Goal: Task Accomplishment & Management: Manage account settings

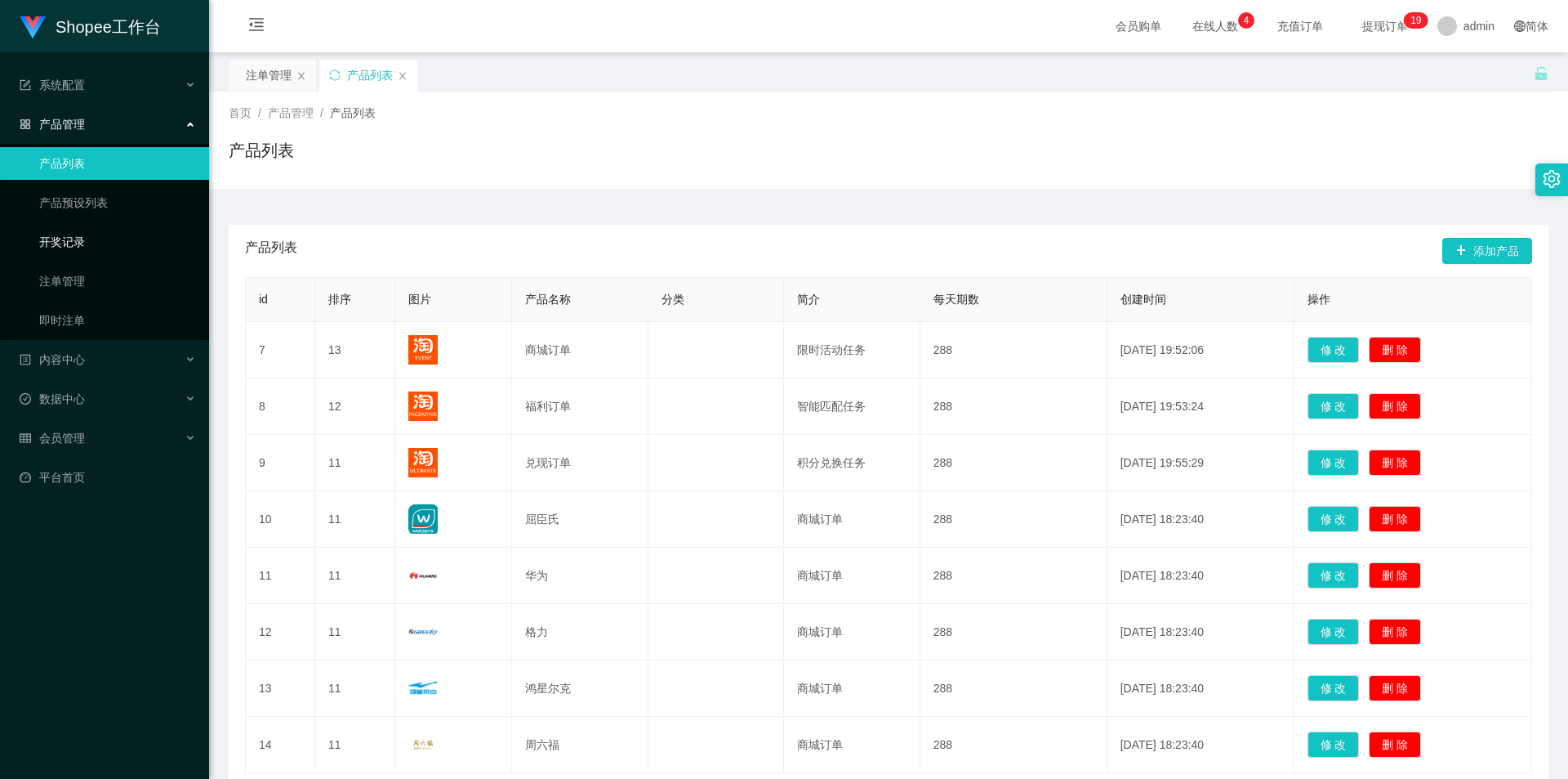
click at [81, 246] on link "开奖记录" at bounding box center [117, 242] width 157 height 33
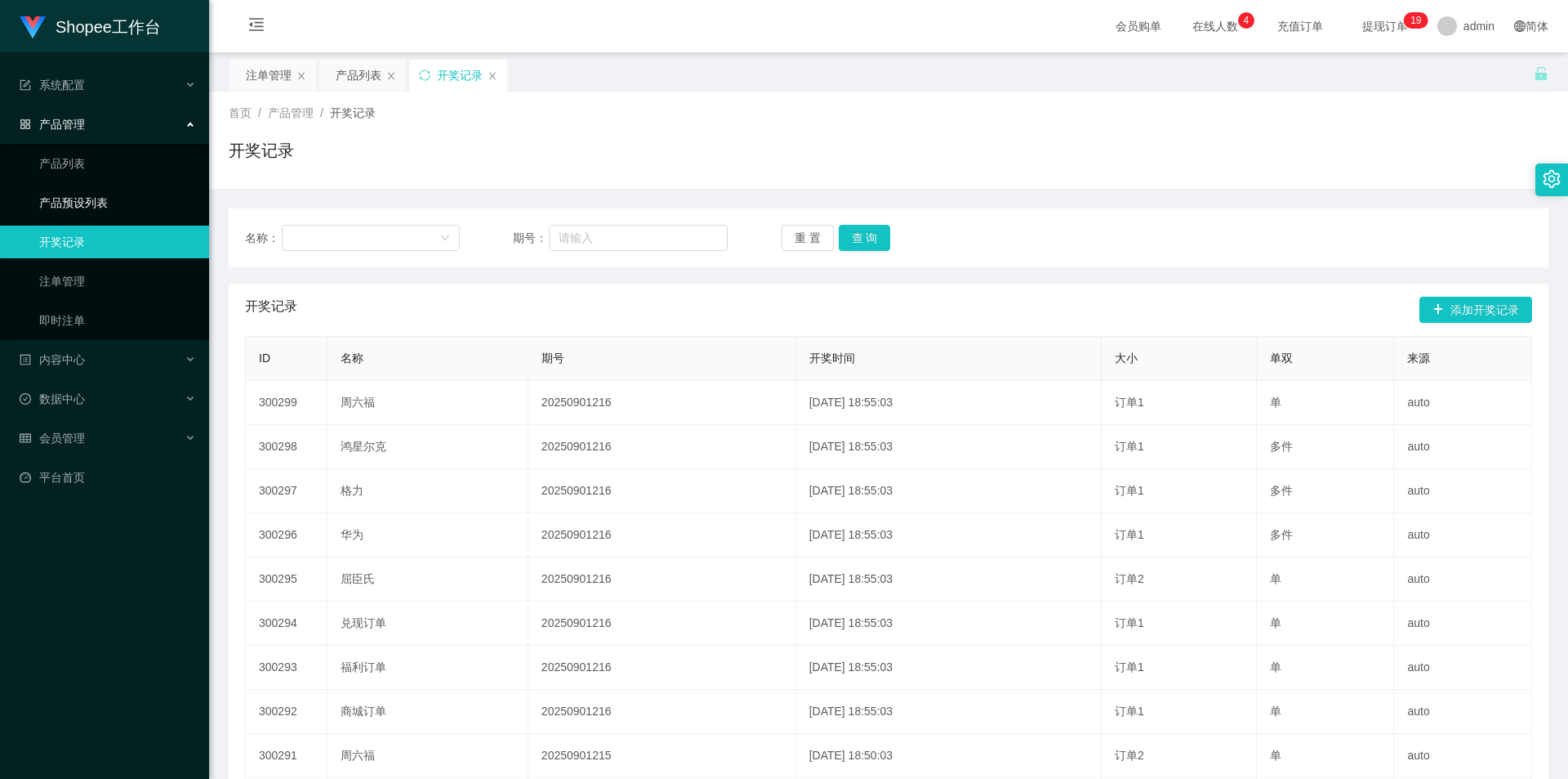
click at [118, 208] on link "产品预设列表" at bounding box center [117, 202] width 157 height 33
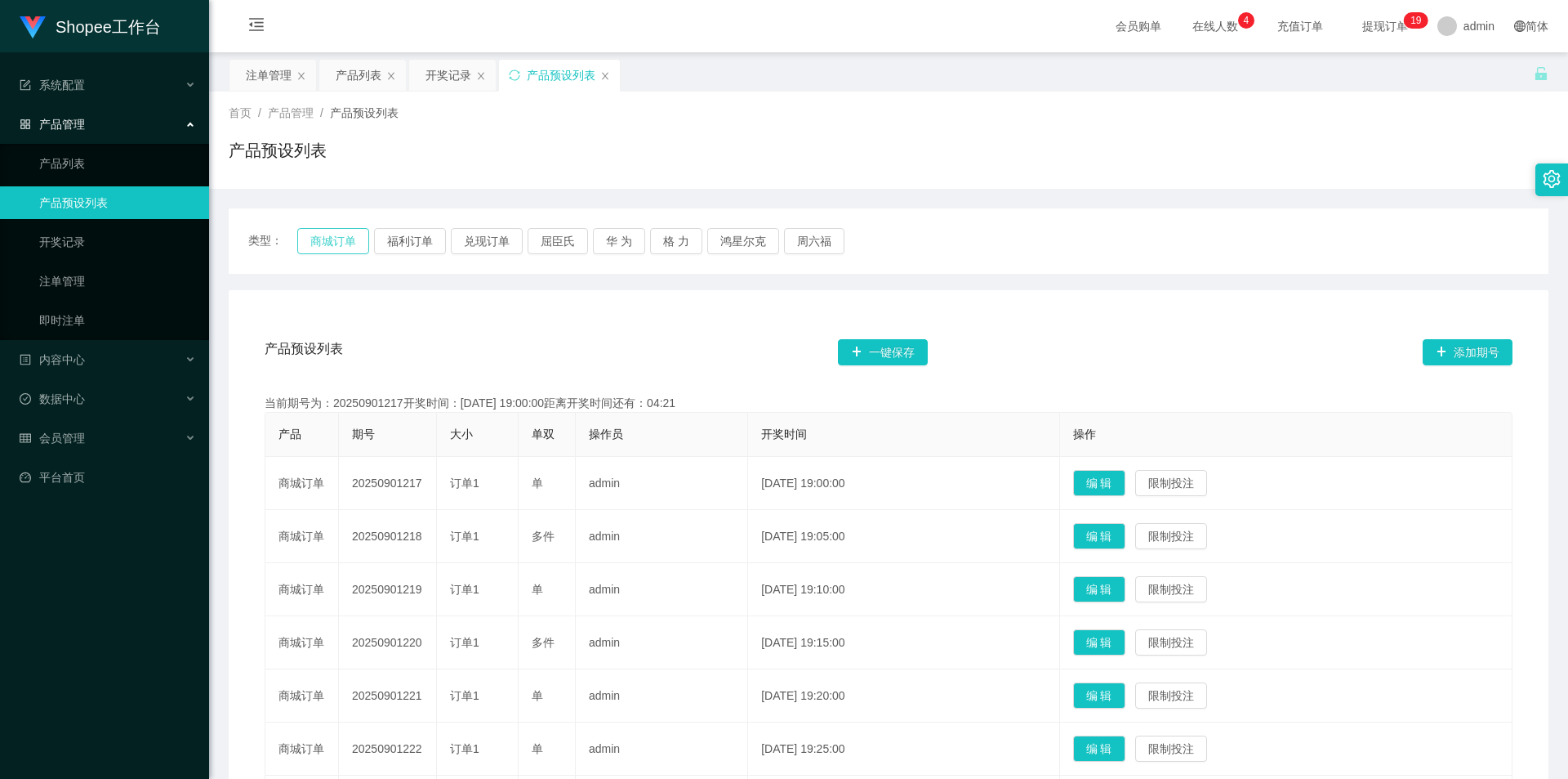
click at [342, 242] on button "商城订单" at bounding box center [333, 241] width 72 height 26
click at [410, 240] on button "福利订单" at bounding box center [410, 241] width 72 height 26
drag, startPoint x: 489, startPoint y: 240, endPoint x: 595, endPoint y: 449, distance: 234.3
click at [540, 429] on div "类型： 商城订单 福利订单 兑现订单 屈臣氏 华 为 格 力 鸿星尔克 [PERSON_NAME] 产品预设列表 一键保存 添加期号 当前期号为：202509…" at bounding box center [889, 634] width 1320 height 851
drag, startPoint x: 409, startPoint y: 238, endPoint x: 423, endPoint y: 254, distance: 21.3
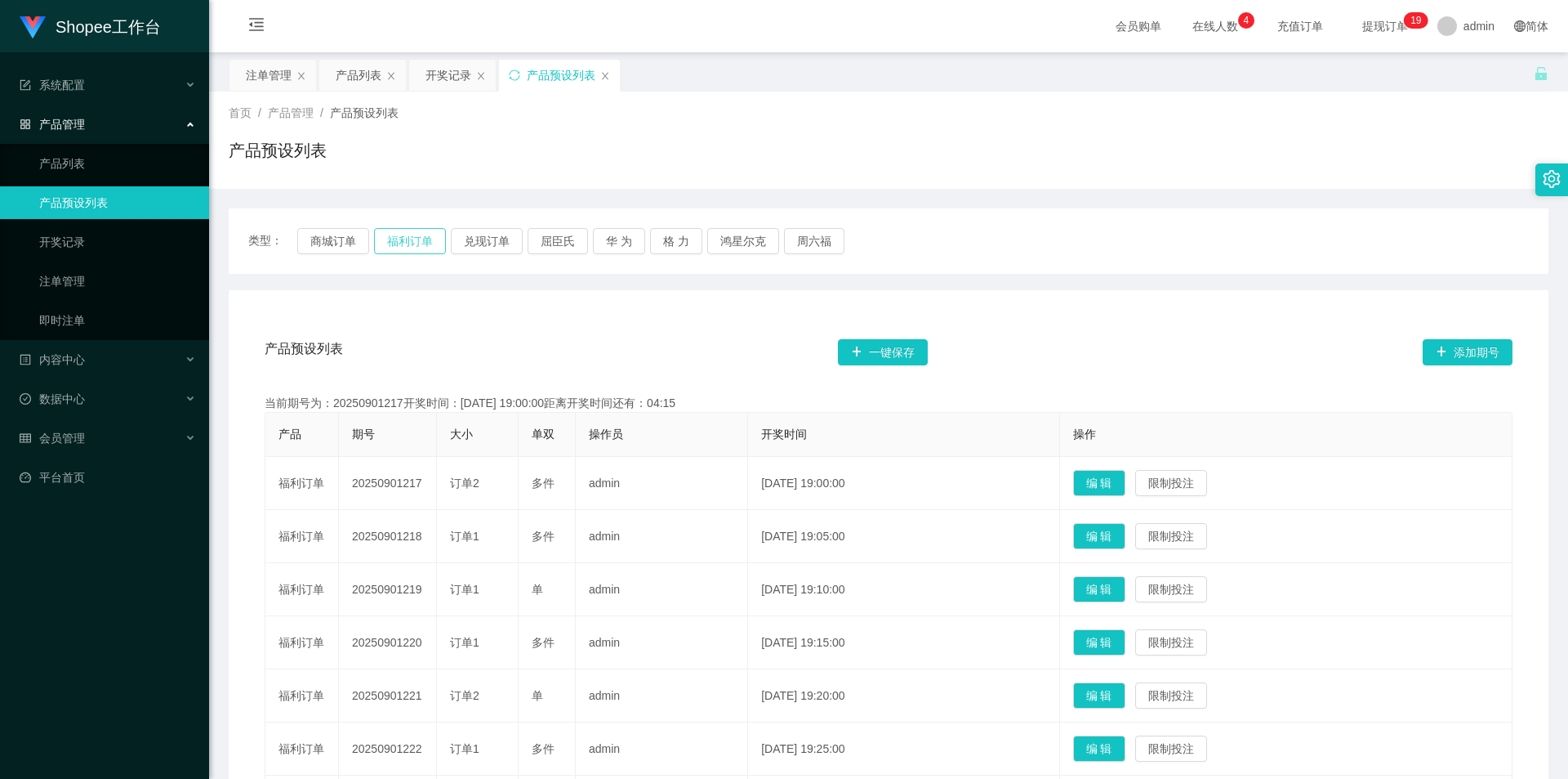
click at [409, 241] on button "福利订单" at bounding box center [410, 241] width 72 height 26
drag, startPoint x: 348, startPoint y: 245, endPoint x: 620, endPoint y: 388, distance: 307.3
click at [349, 246] on button "商城订单" at bounding box center [333, 241] width 72 height 26
type button "k3wph"
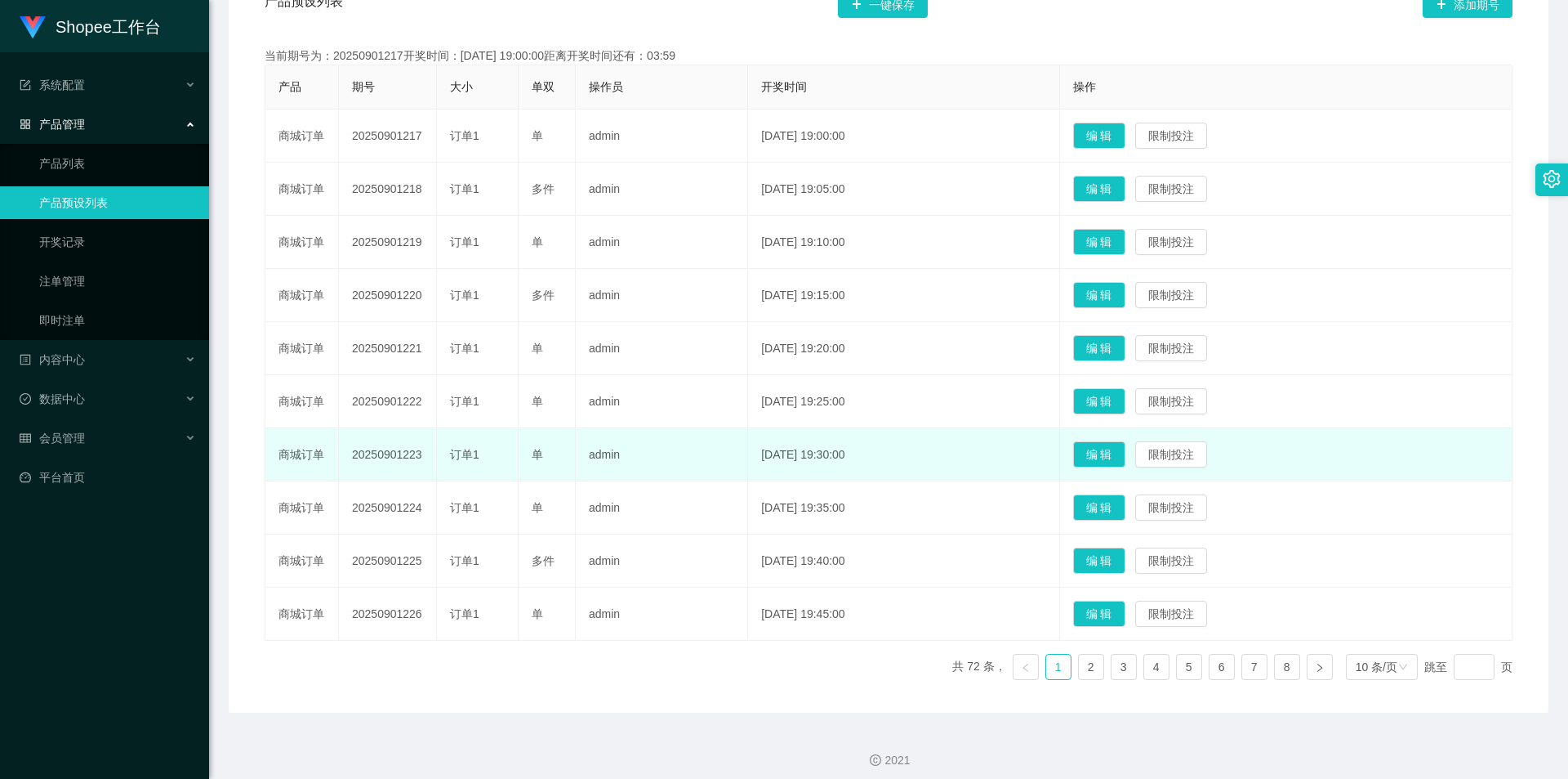
scroll to position [357, 0]
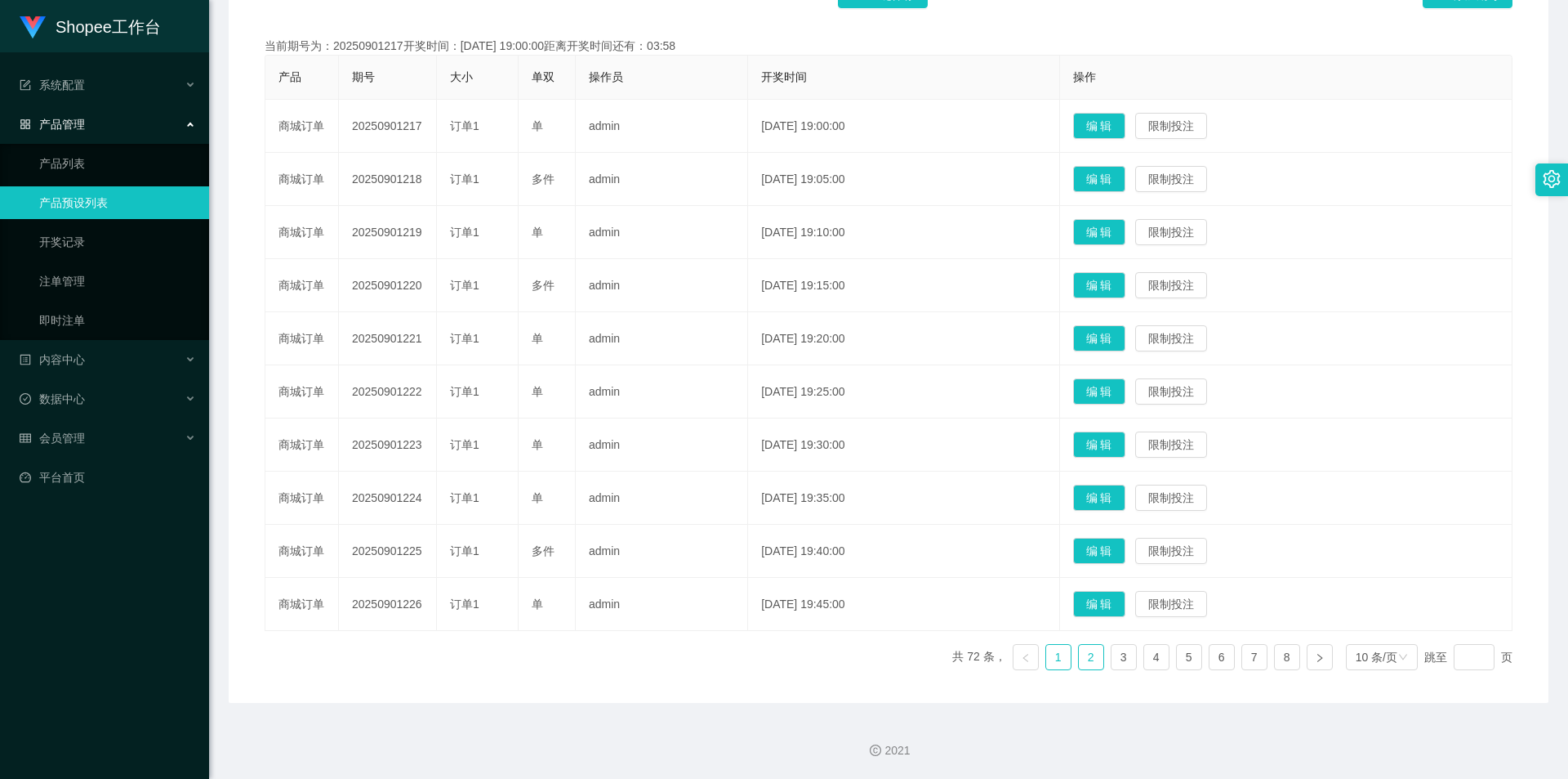
click at [1091, 660] on link "2" at bounding box center [1091, 657] width 24 height 24
click at [1116, 659] on link "3" at bounding box center [1124, 657] width 24 height 24
click at [1162, 658] on ul "共 72 条， 1 2 3 4 5 6 7 8 10 条/页 跳至 页" at bounding box center [1232, 657] width 560 height 26
click at [1117, 663] on link "3" at bounding box center [1124, 657] width 24 height 24
click at [1079, 664] on link "2" at bounding box center [1091, 657] width 24 height 24
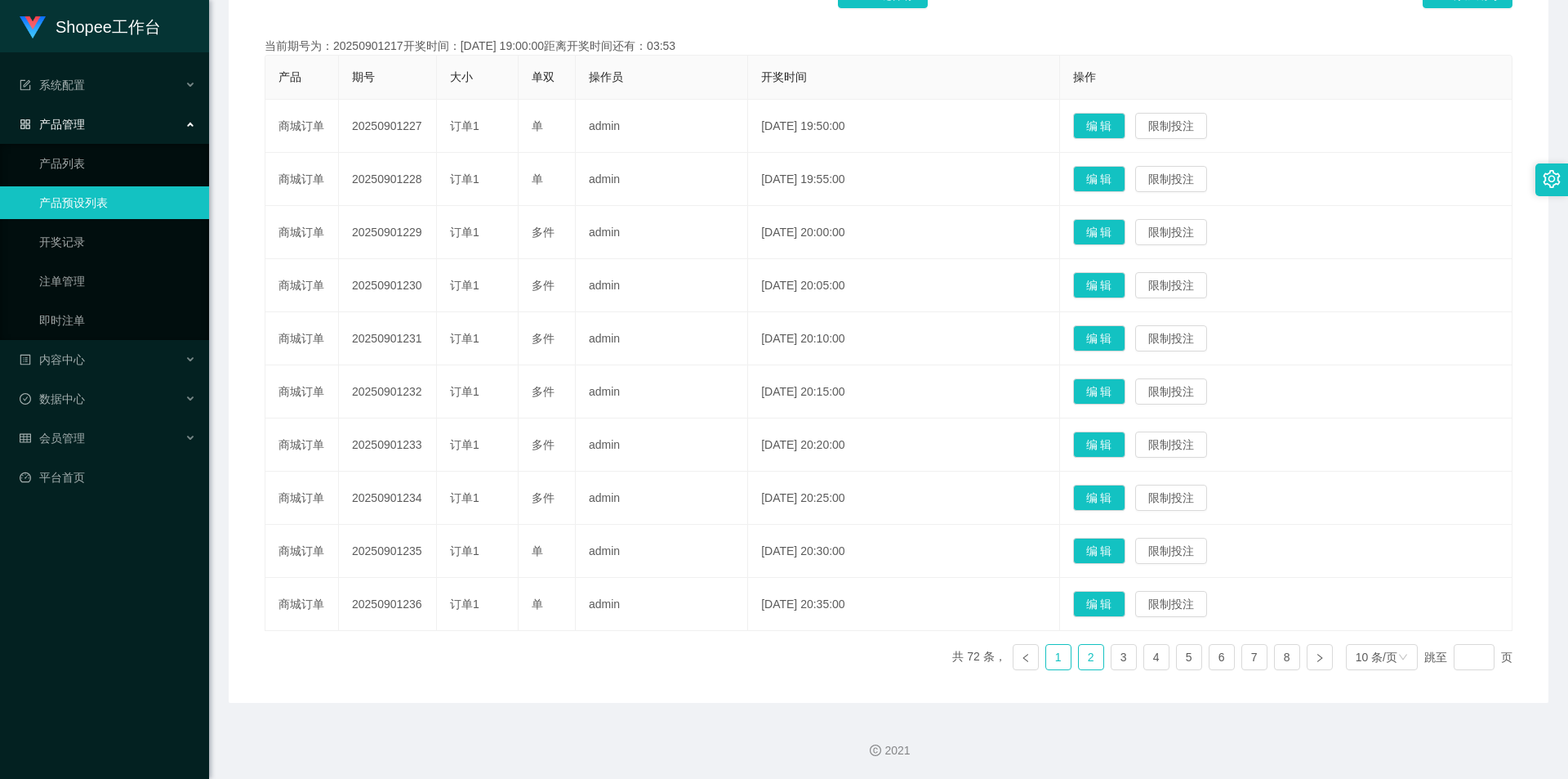
click at [1050, 660] on link "1" at bounding box center [1058, 657] width 24 height 24
click at [1087, 654] on link "2" at bounding box center [1091, 657] width 24 height 24
drag, startPoint x: 1040, startPoint y: 664, endPoint x: 1060, endPoint y: 664, distance: 20.0
click at [1046, 666] on link "1" at bounding box center [1058, 657] width 24 height 24
click at [1113, 654] on link "3" at bounding box center [1124, 657] width 24 height 24
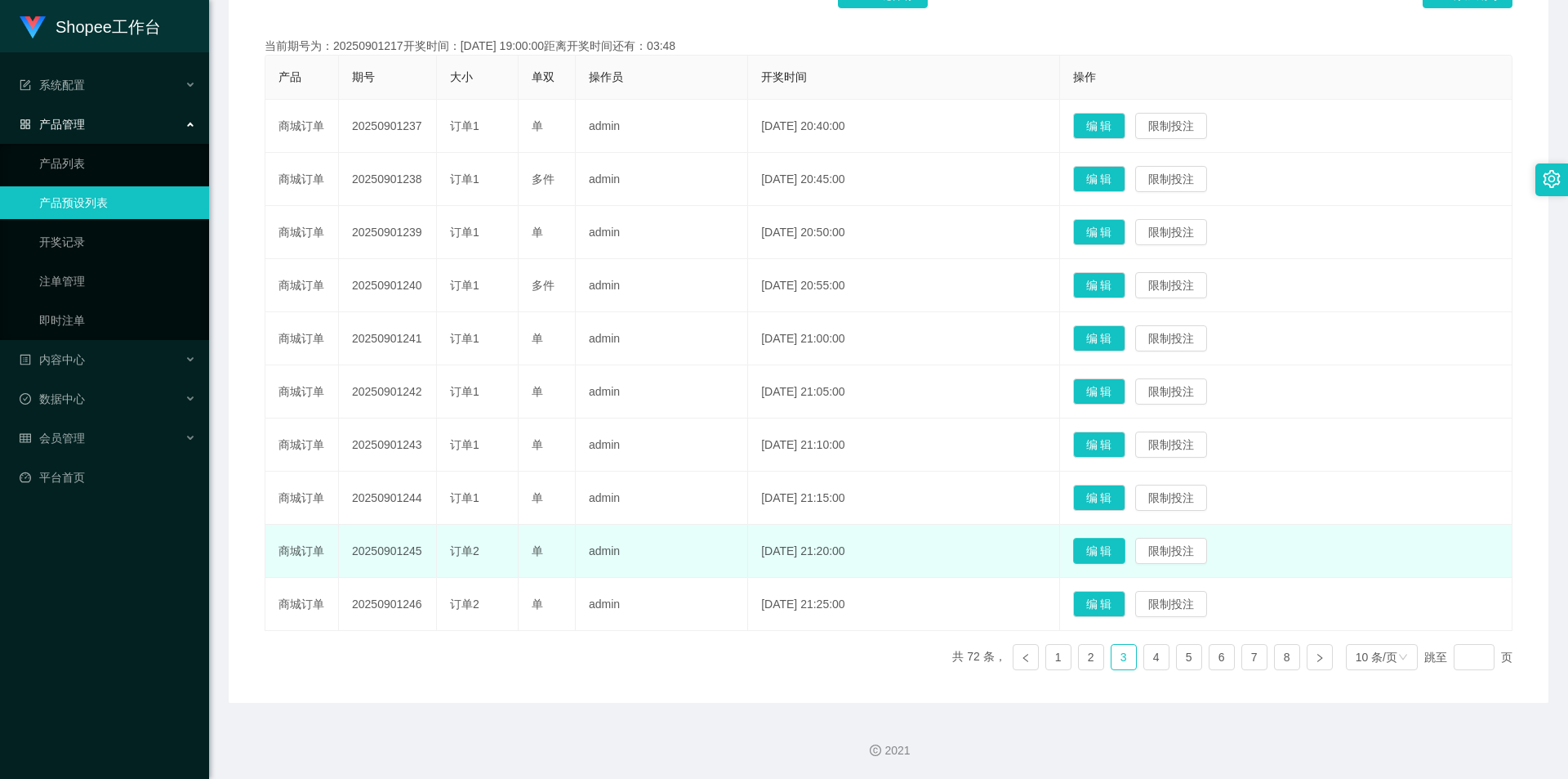
click at [1103, 552] on button "编 辑" at bounding box center [1099, 550] width 52 height 26
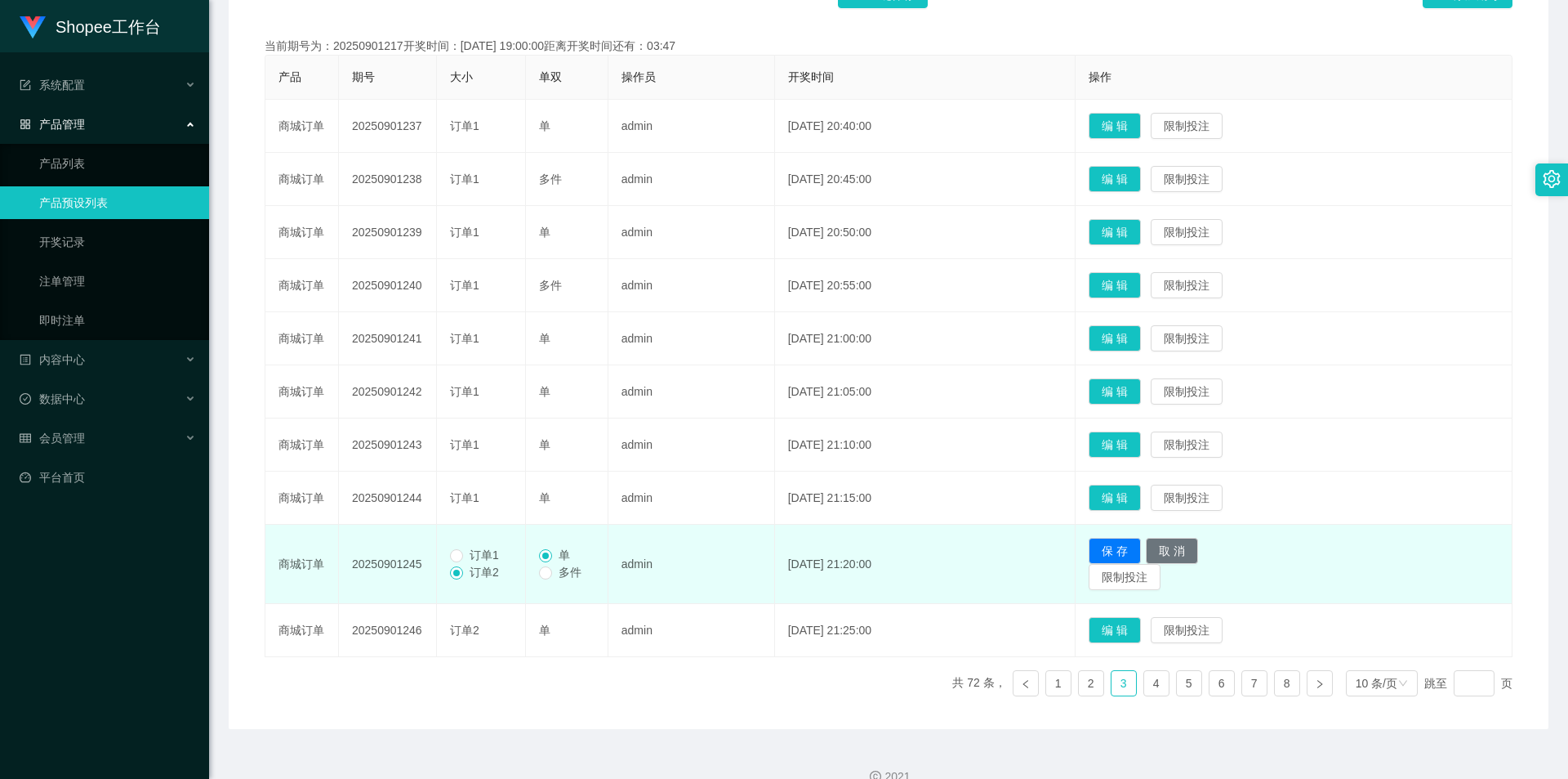
click at [467, 558] on span "订单1" at bounding box center [484, 555] width 42 height 13
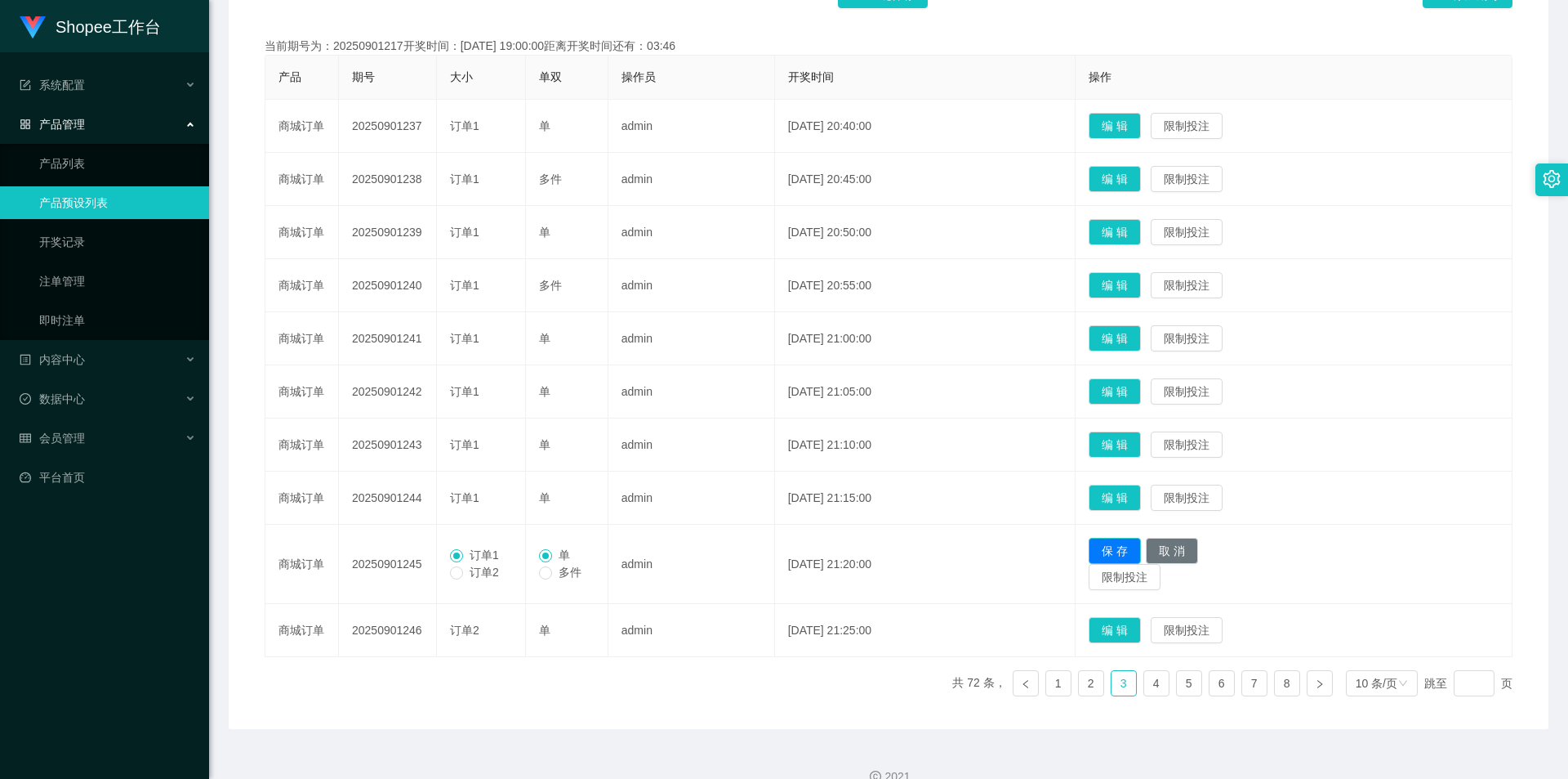
click at [1129, 554] on button "保 存" at bounding box center [1115, 550] width 52 height 26
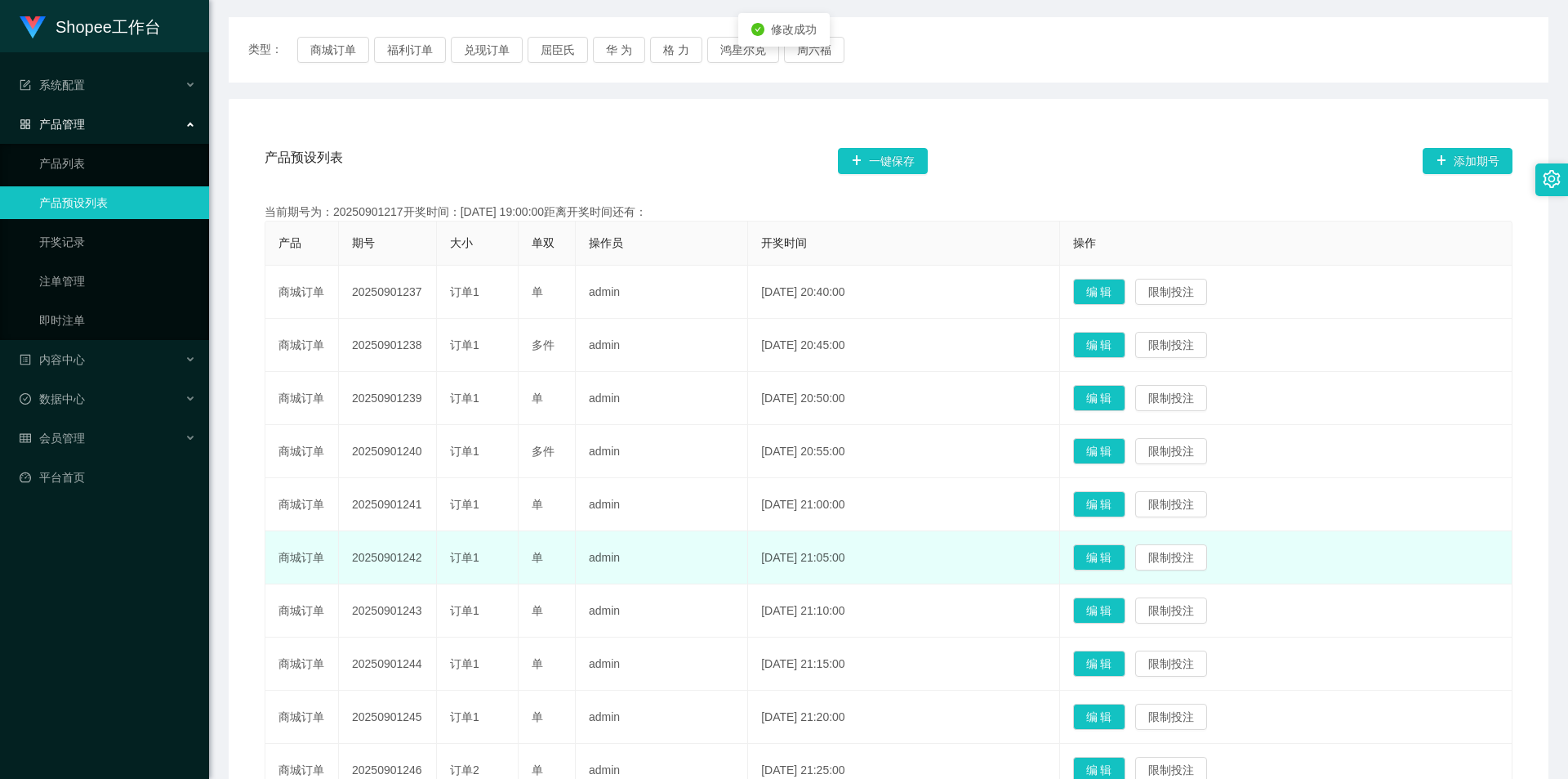
scroll to position [0, 0]
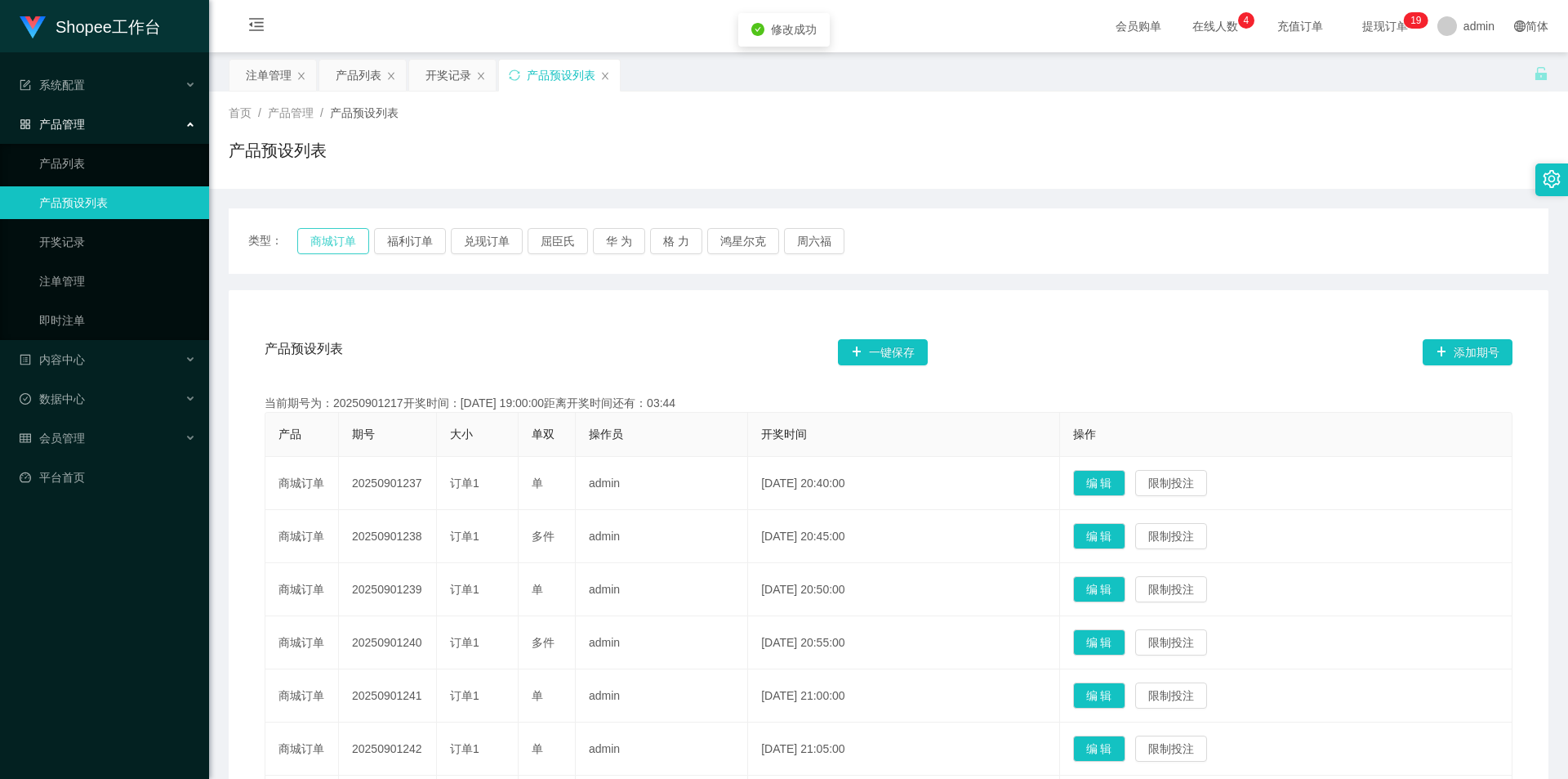
click at [338, 244] on button "商城订单" at bounding box center [333, 241] width 72 height 26
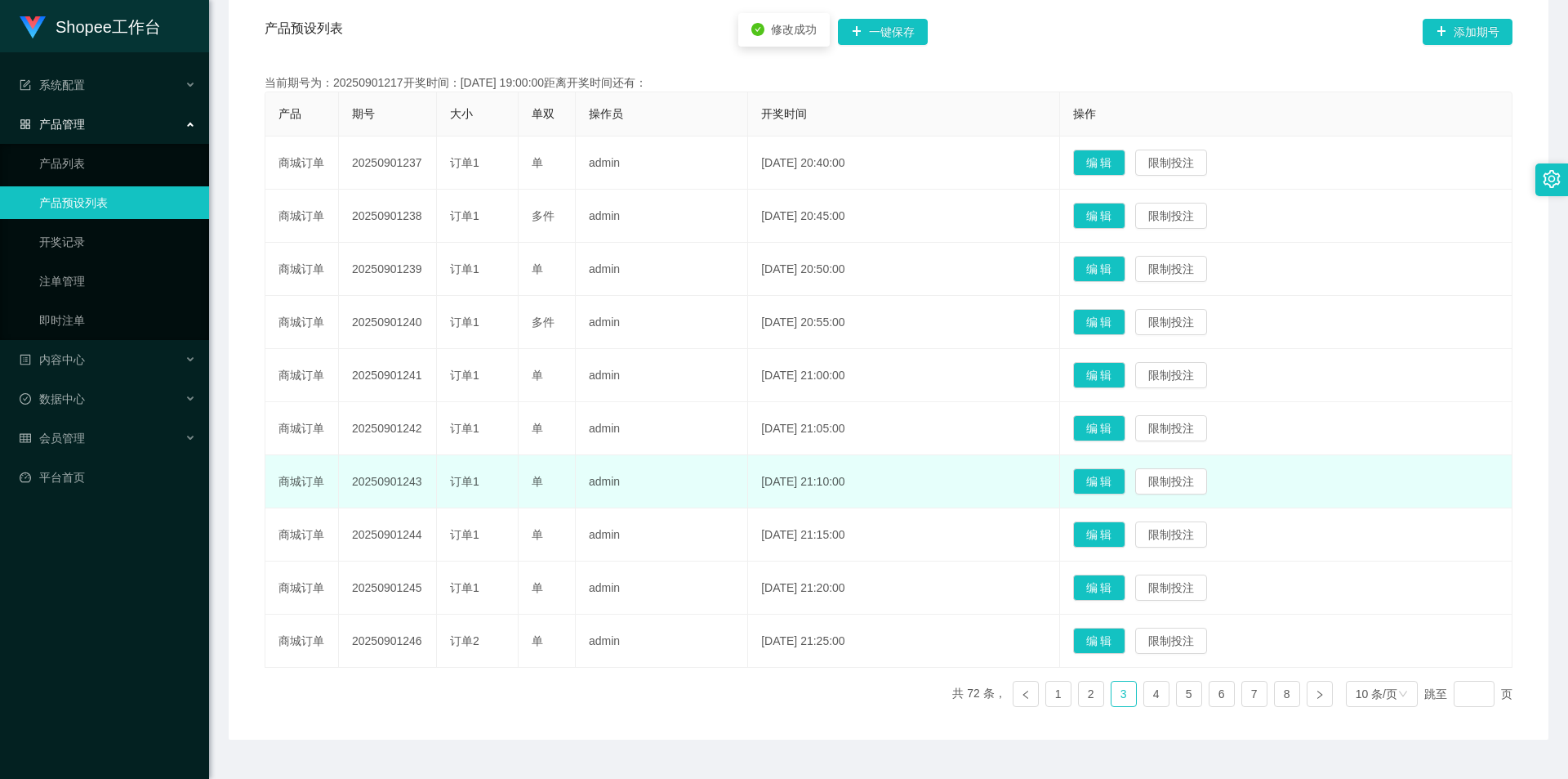
scroll to position [357, 0]
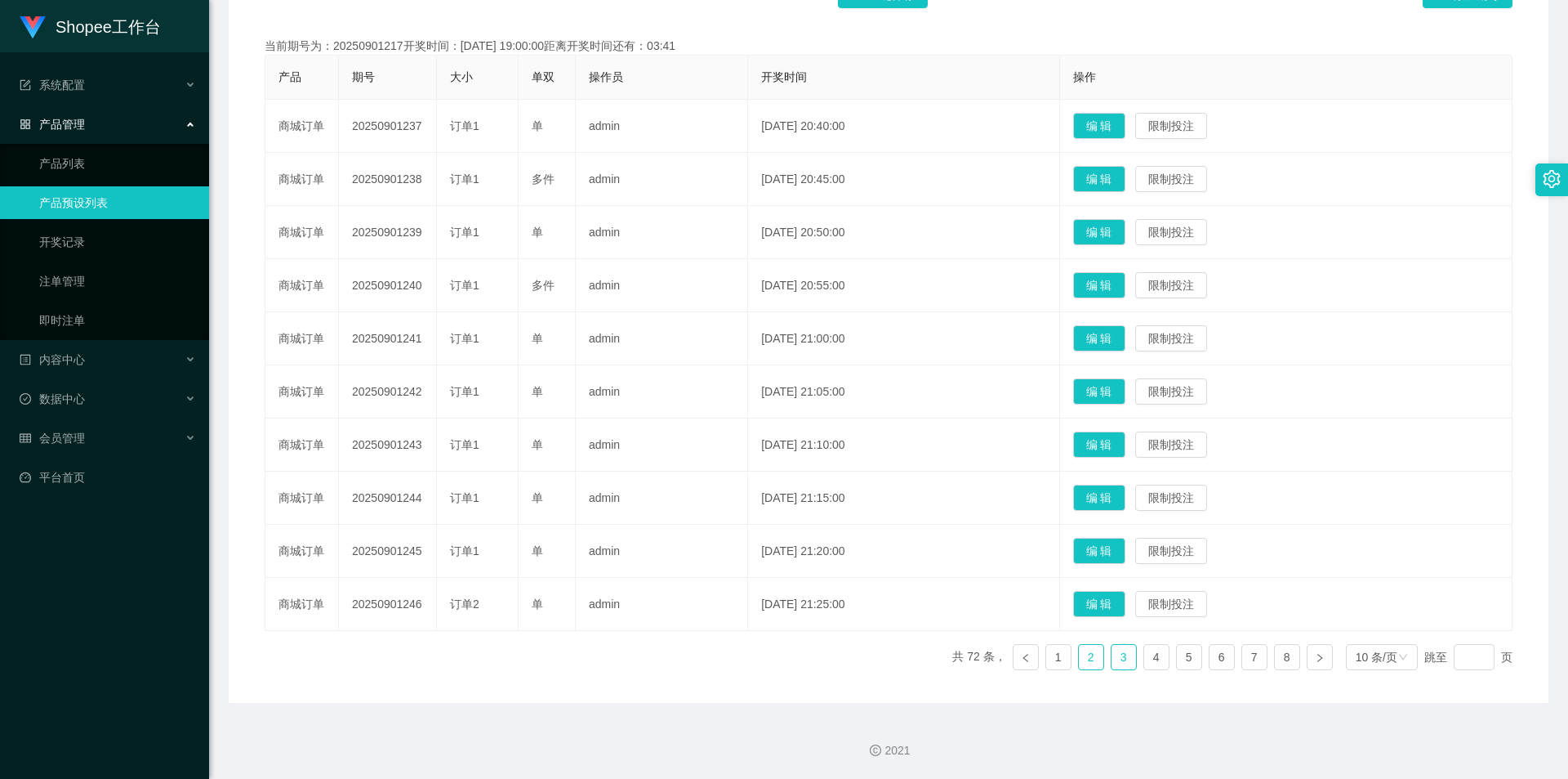
click at [1083, 658] on link "2" at bounding box center [1091, 657] width 24 height 24
click at [1079, 662] on link "2" at bounding box center [1091, 657] width 24 height 24
click at [1117, 661] on link "3" at bounding box center [1124, 657] width 24 height 24
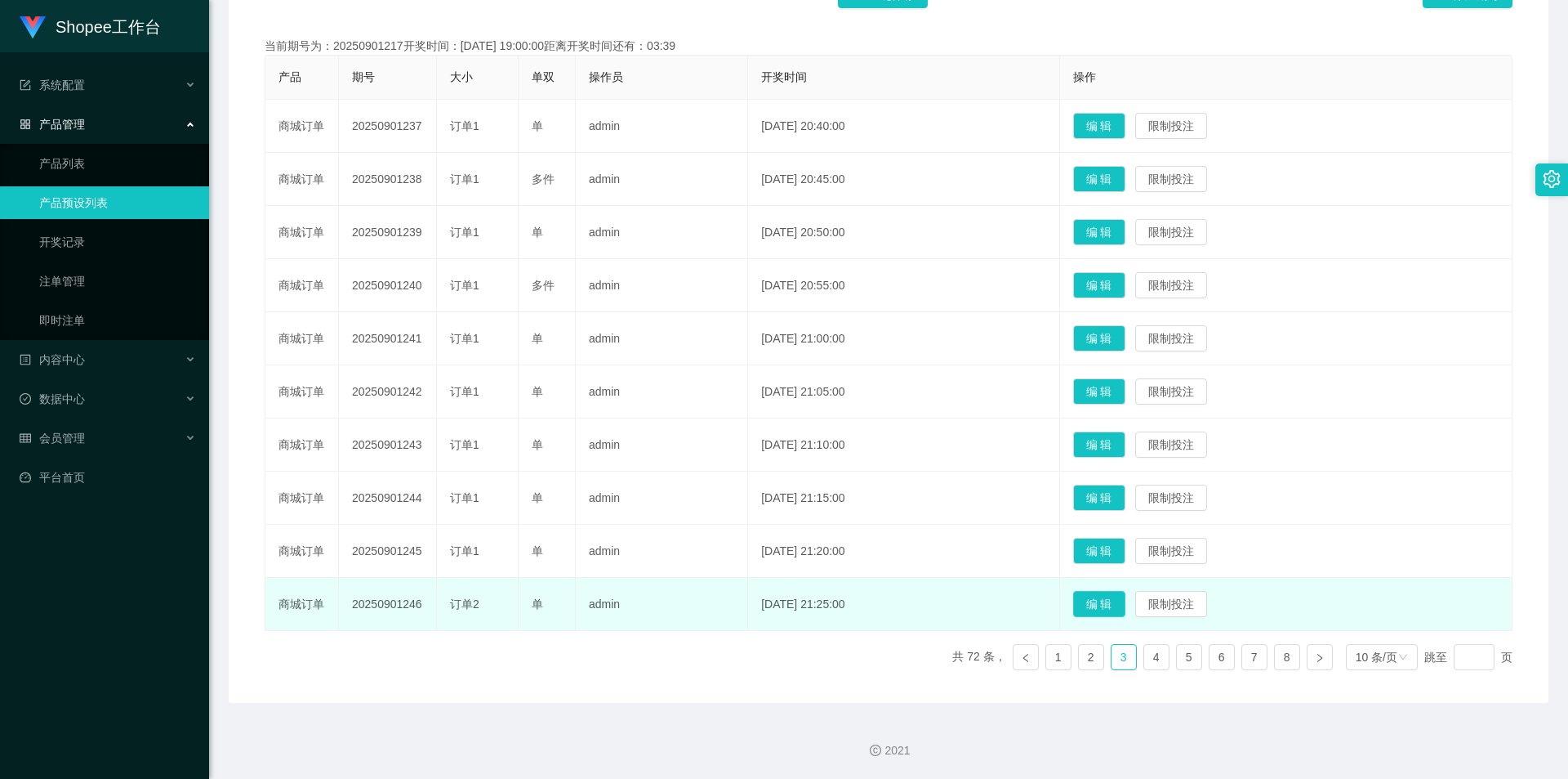
click at [1123, 604] on button "编 辑" at bounding box center [1099, 604] width 52 height 26
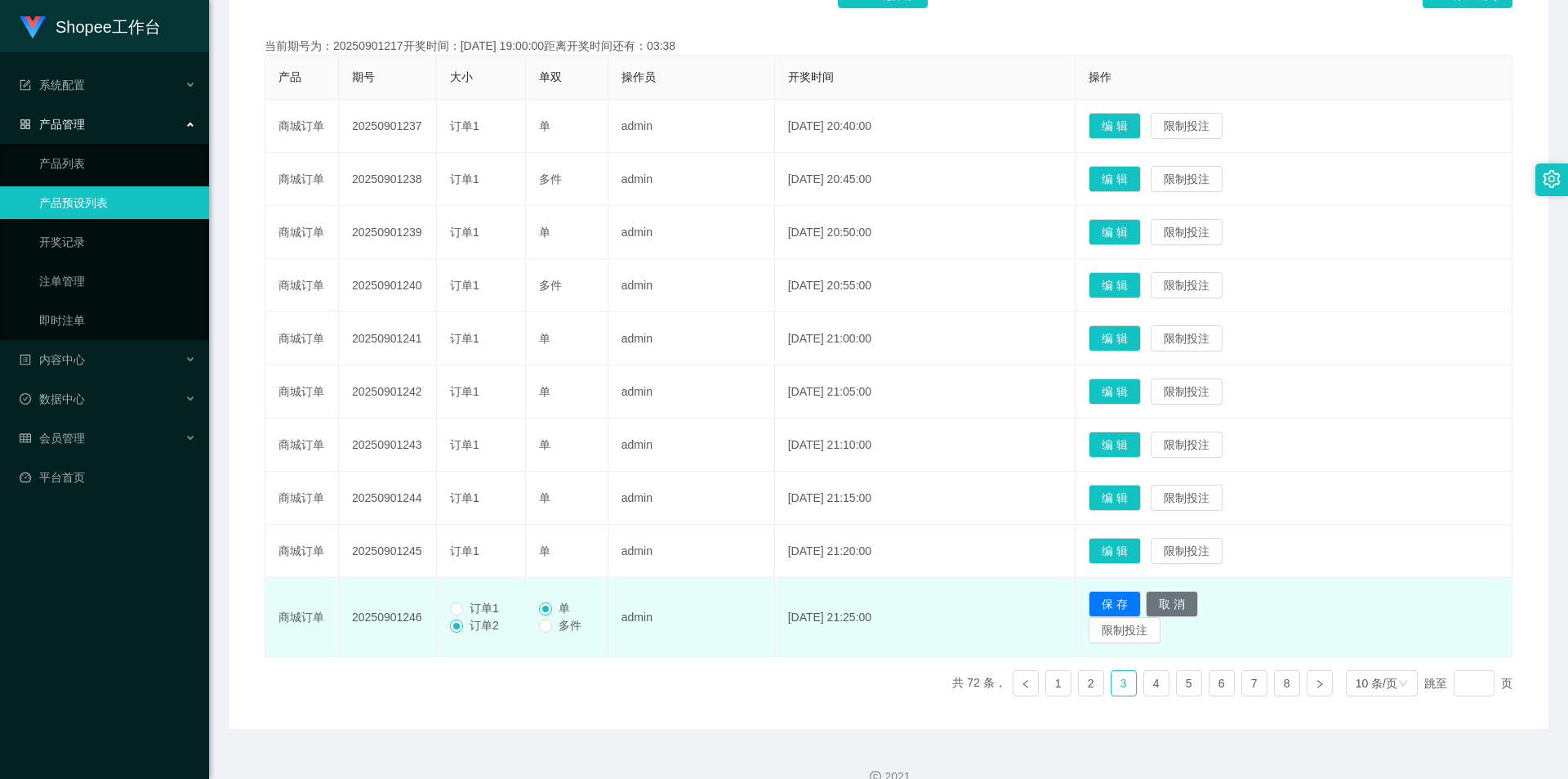
drag, startPoint x: 467, startPoint y: 610, endPoint x: 662, endPoint y: 607, distance: 195.0
click at [470, 608] on span "订单1" at bounding box center [484, 607] width 42 height 13
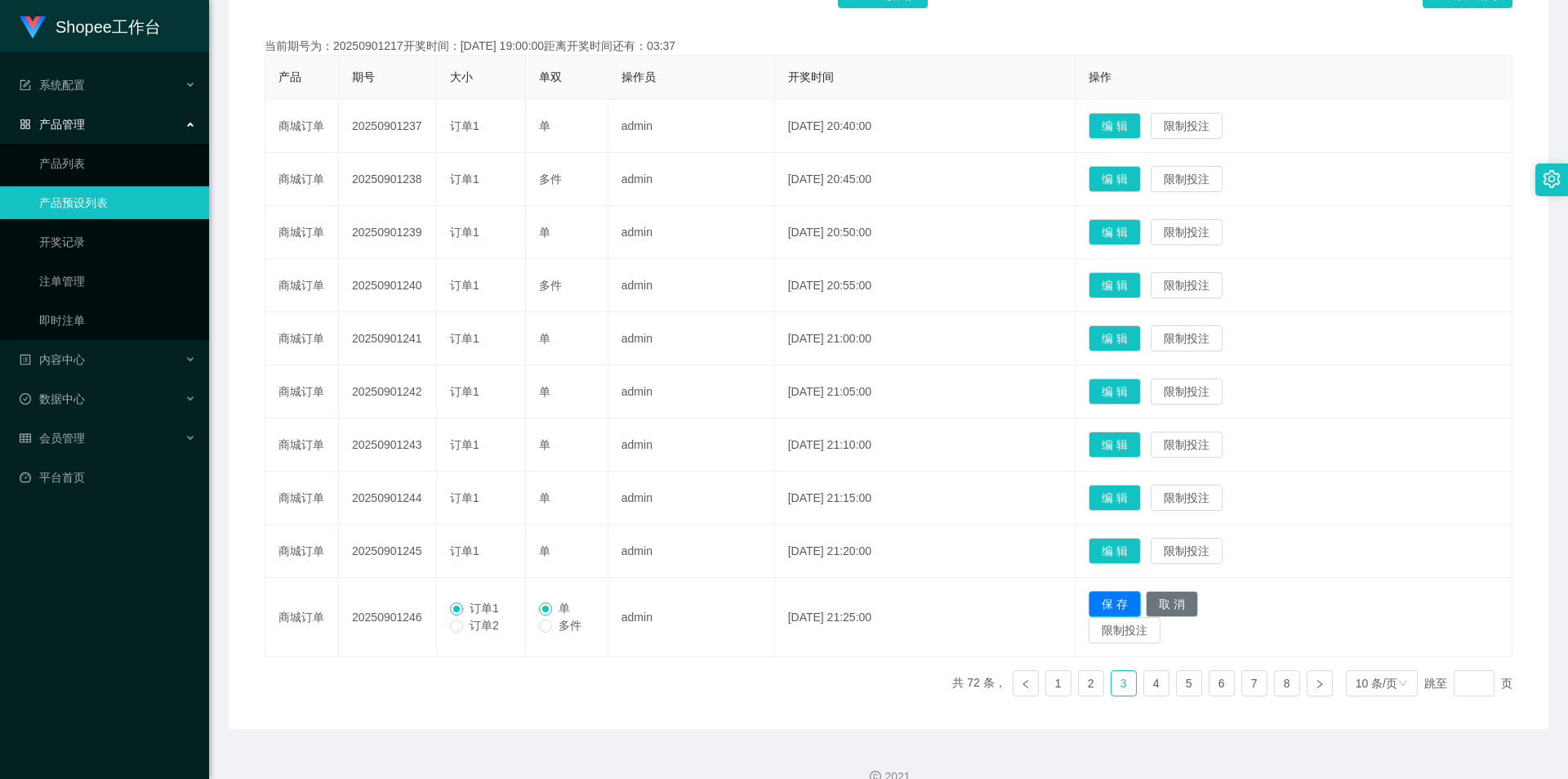
click at [1139, 597] on button "保 存" at bounding box center [1115, 604] width 52 height 26
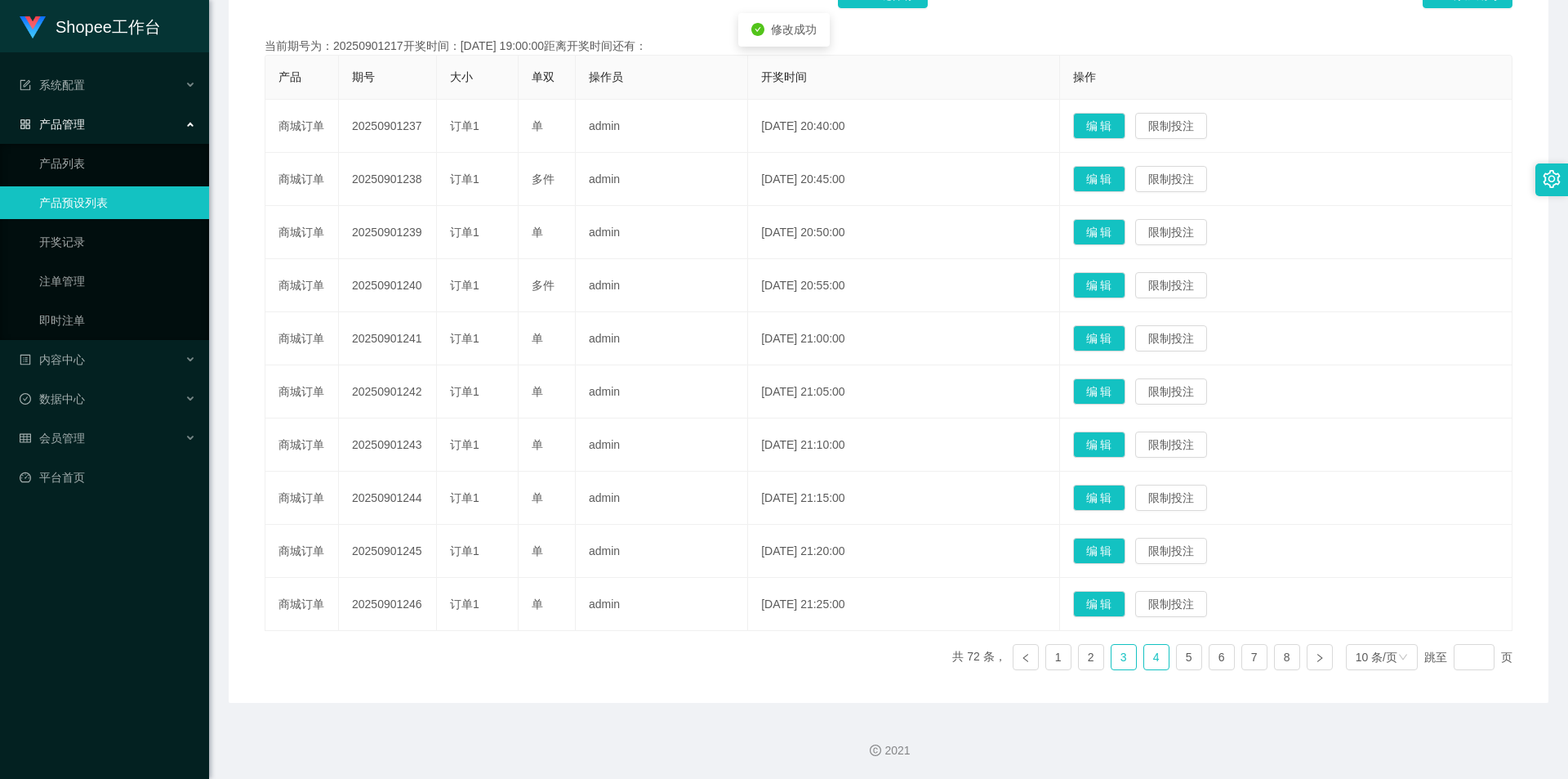
click at [1148, 660] on link "4" at bounding box center [1157, 657] width 24 height 24
click at [1115, 601] on button "编 辑" at bounding box center [1099, 604] width 52 height 26
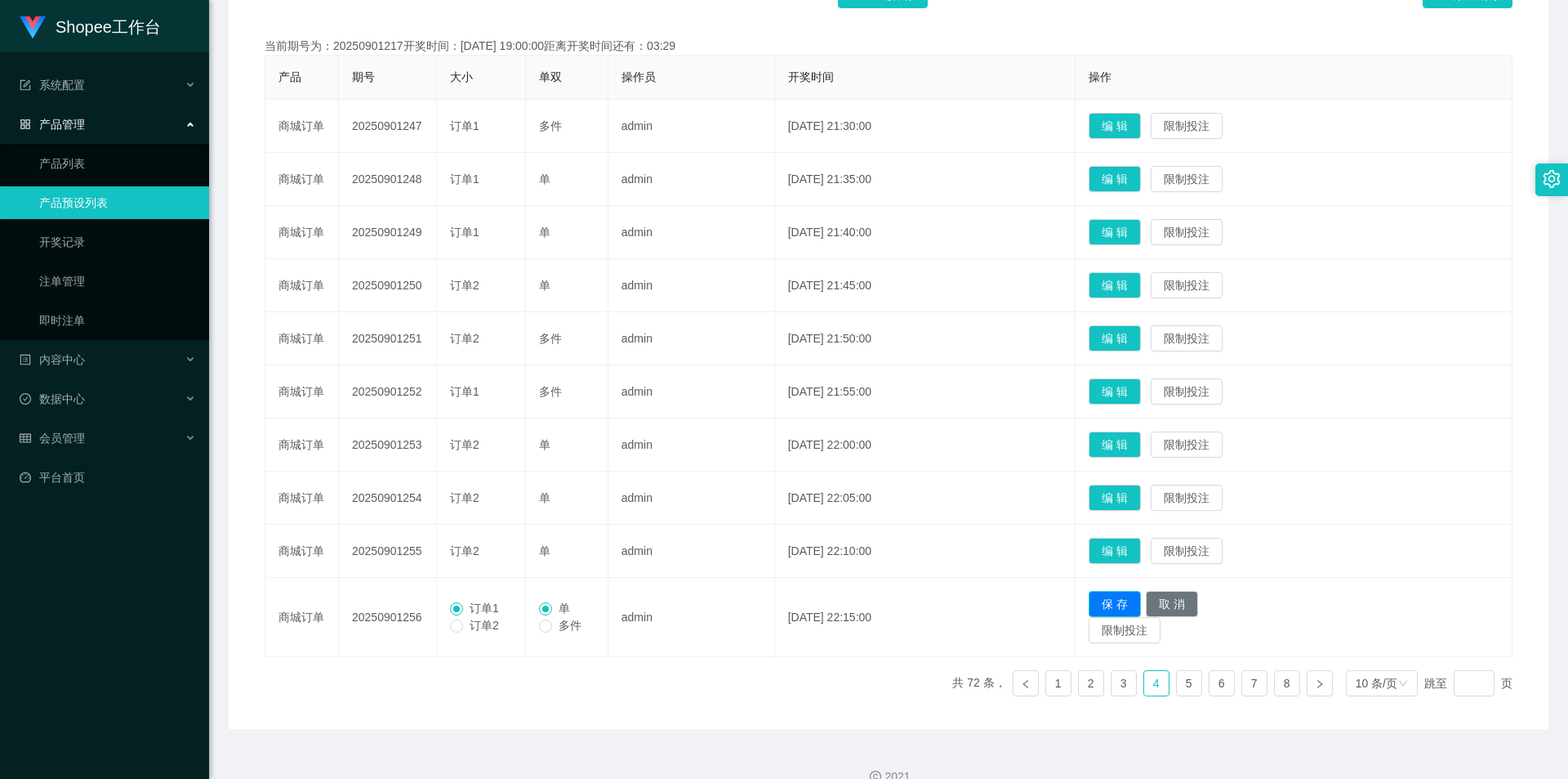
drag, startPoint x: 1138, startPoint y: 600, endPoint x: 1134, endPoint y: 588, distance: 12.6
click at [1138, 600] on button "保 存" at bounding box center [1115, 604] width 52 height 26
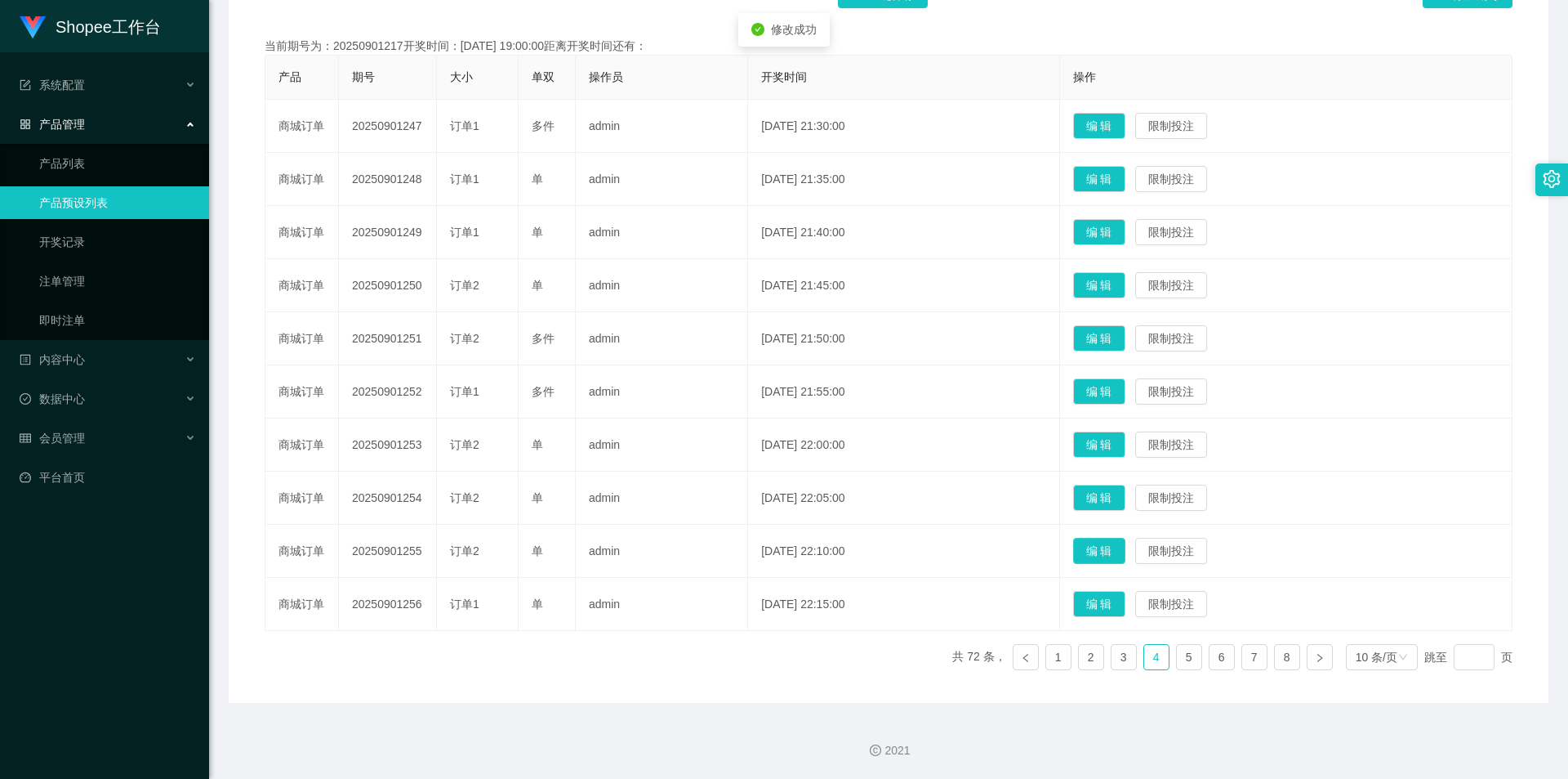
click at [1114, 553] on button "编 辑" at bounding box center [1099, 550] width 52 height 26
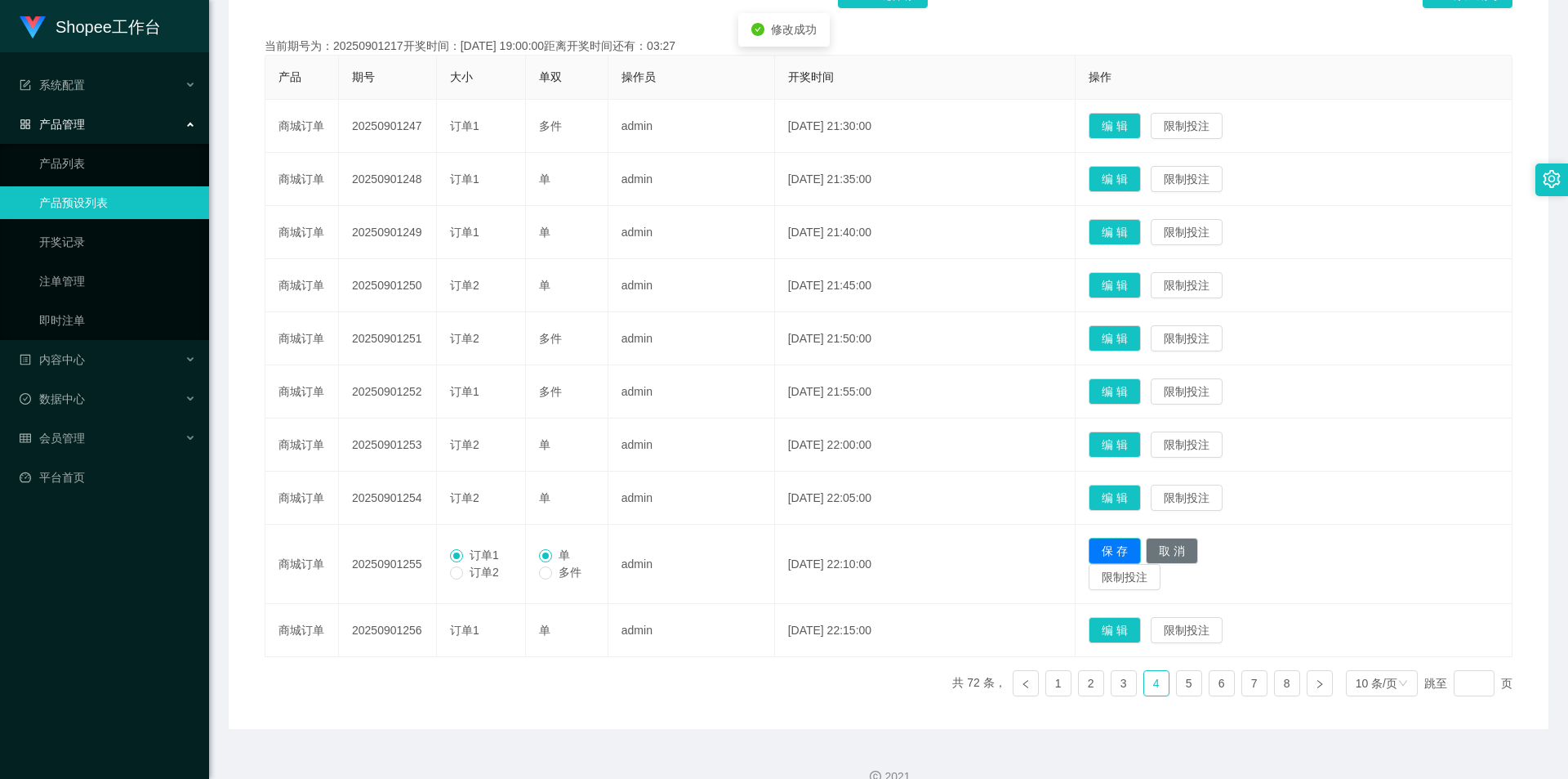
click at [1134, 544] on button "保 存" at bounding box center [1115, 550] width 52 height 26
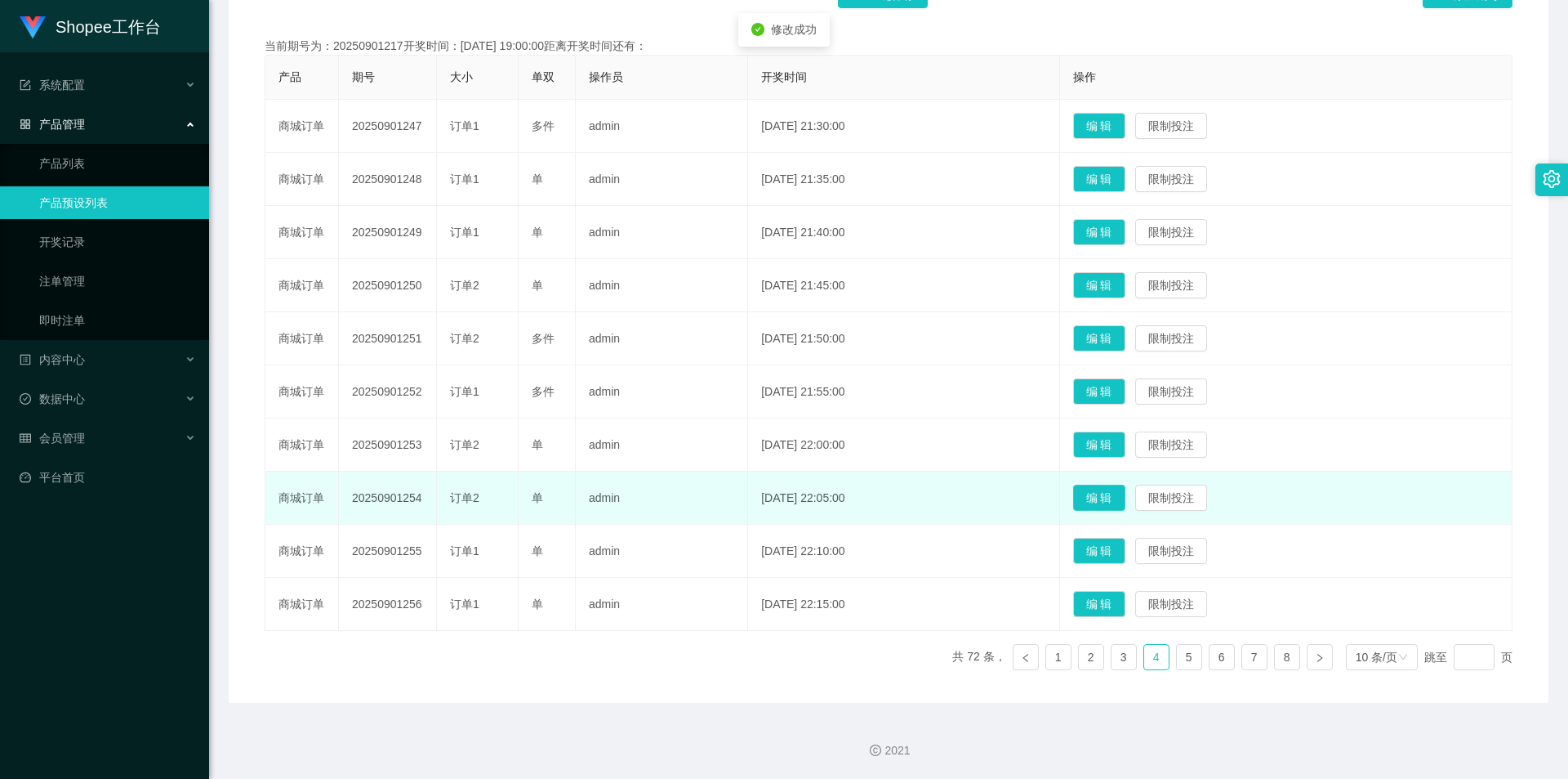
click at [1124, 502] on button "编 辑" at bounding box center [1099, 498] width 52 height 26
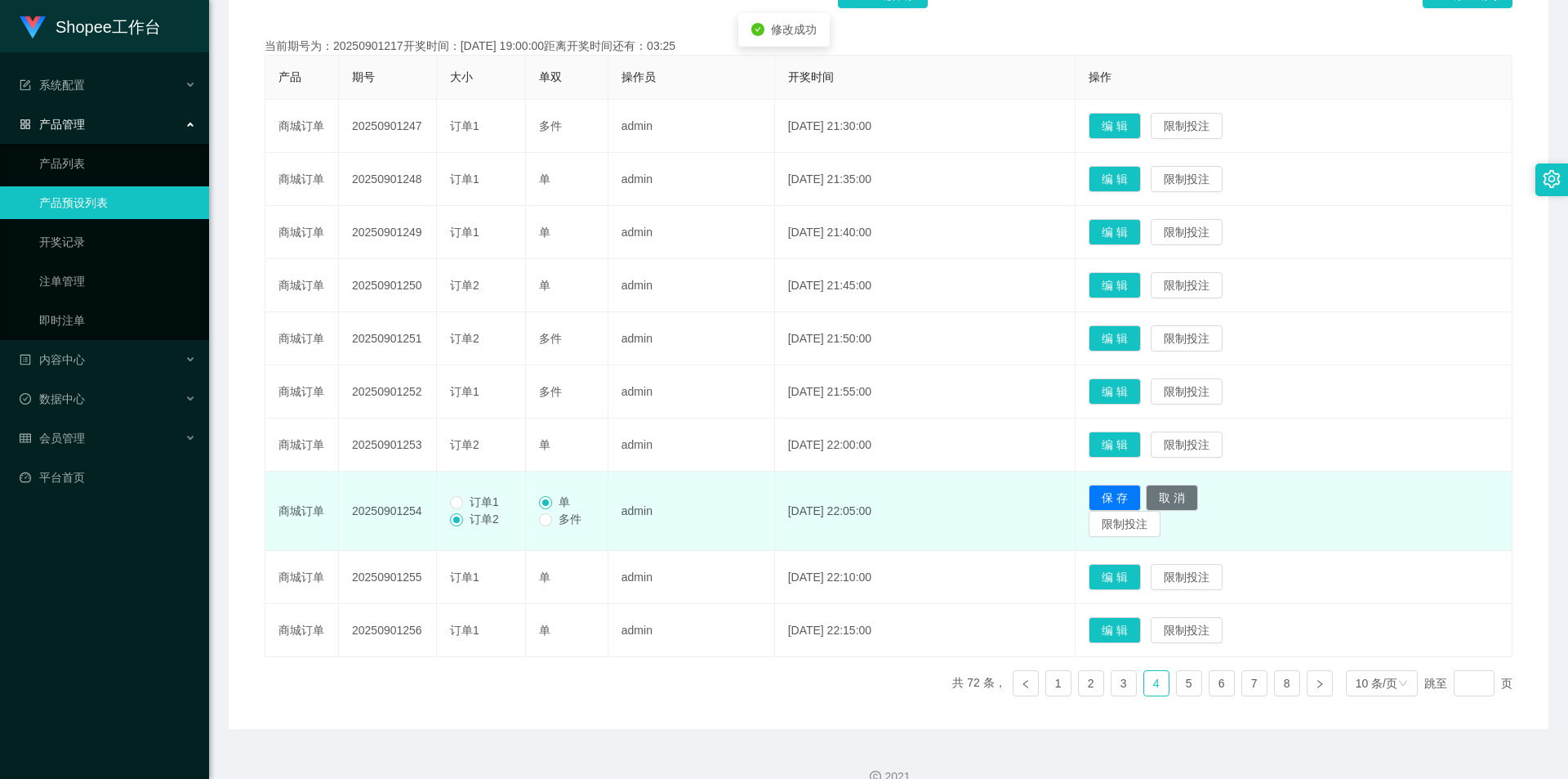
click at [473, 508] on span "订单1" at bounding box center [484, 502] width 42 height 13
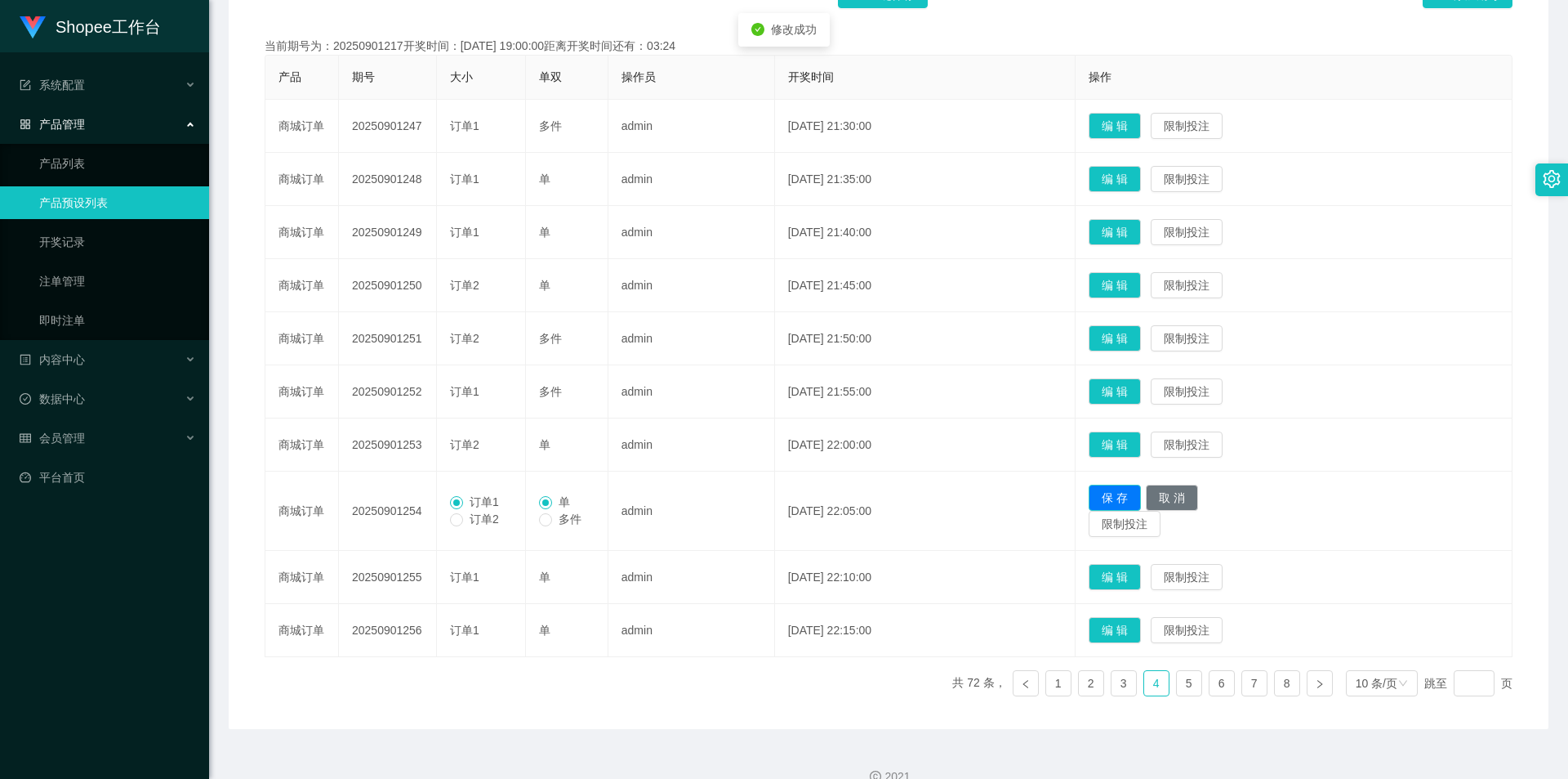
click at [1129, 492] on button "保 存" at bounding box center [1115, 498] width 52 height 26
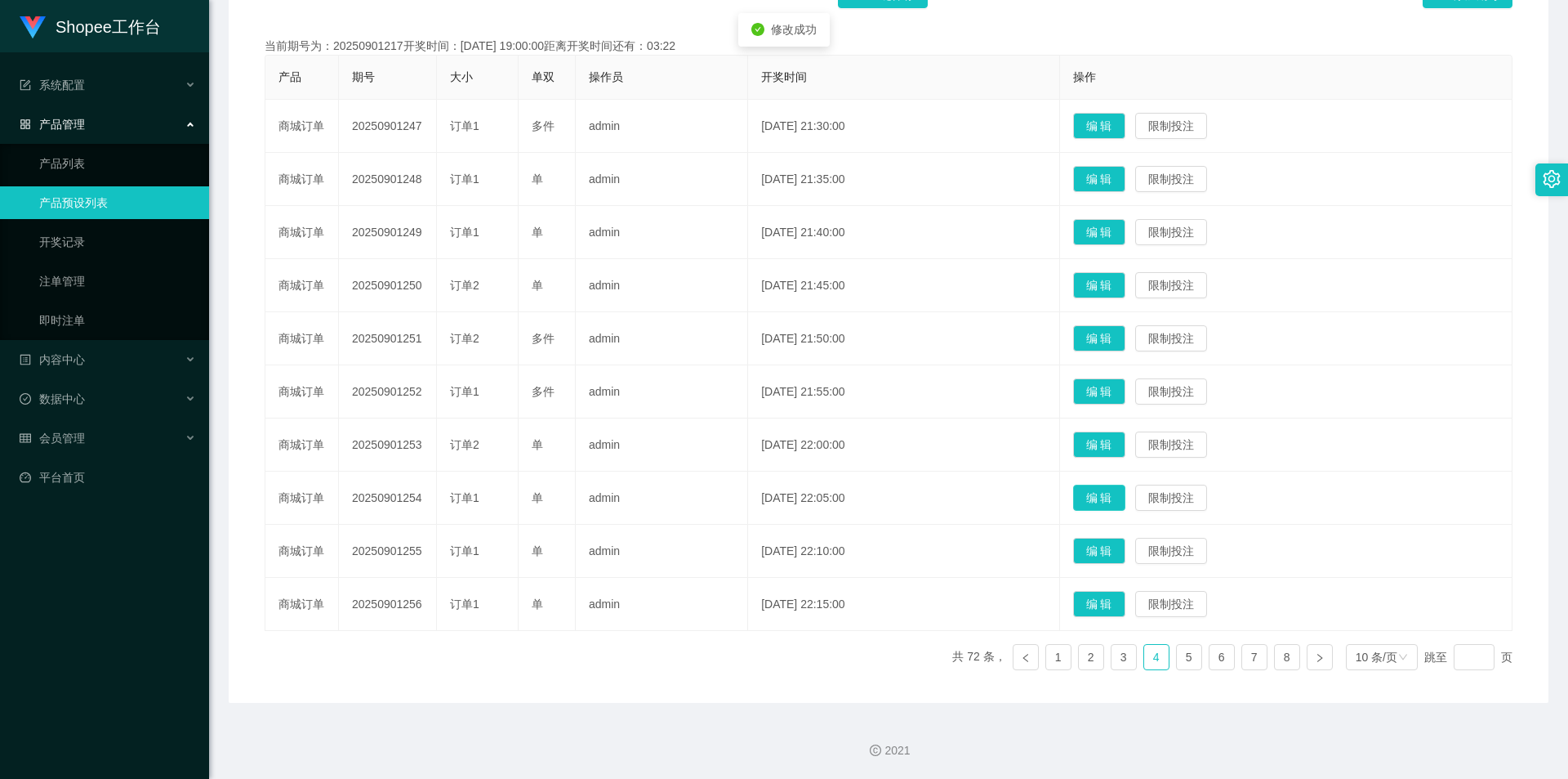
click at [1125, 493] on button "编 辑" at bounding box center [1099, 498] width 52 height 26
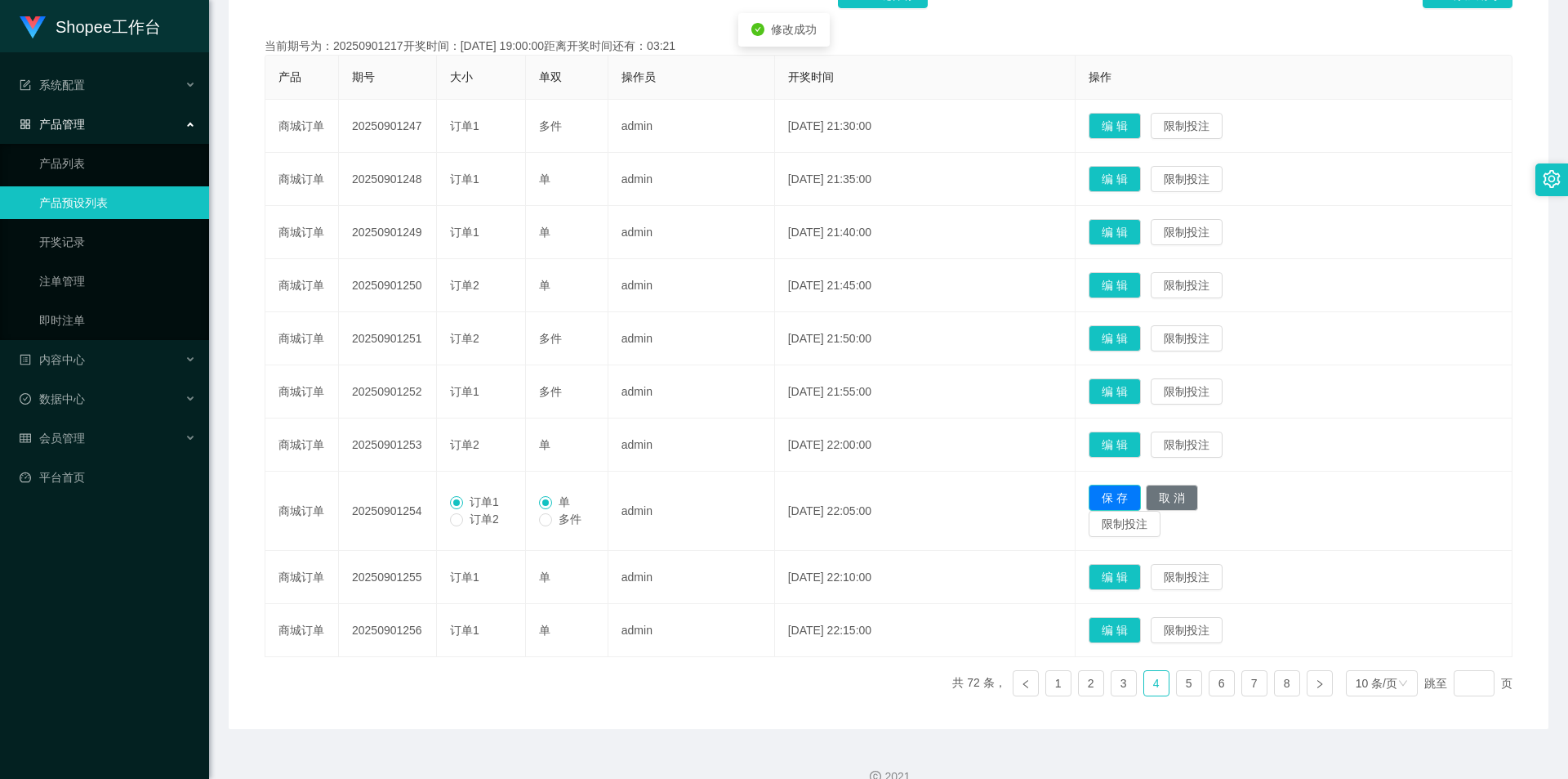
click at [1122, 491] on button "保 存" at bounding box center [1115, 498] width 52 height 26
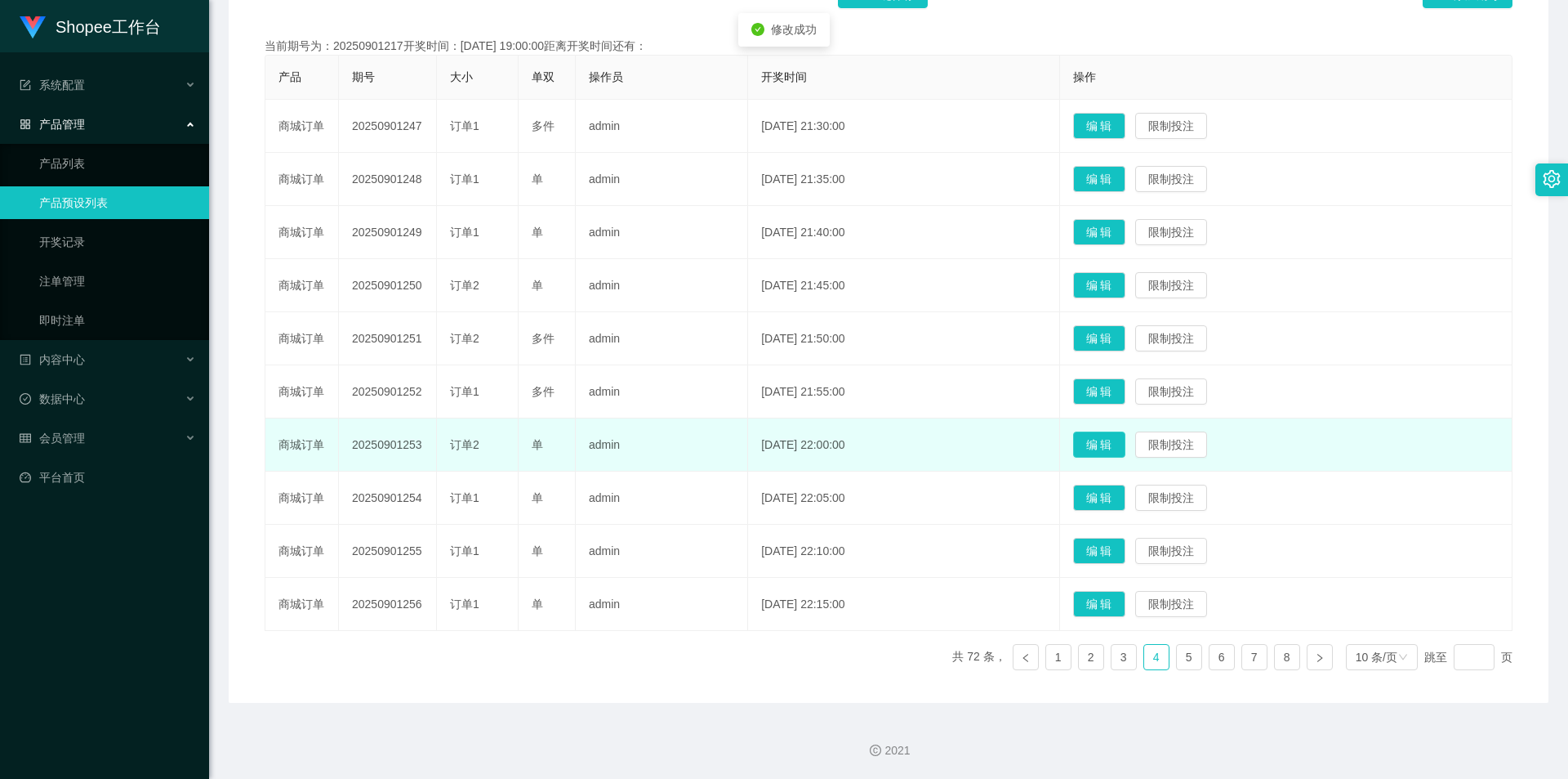
click at [1122, 442] on button "编 辑" at bounding box center [1099, 444] width 52 height 26
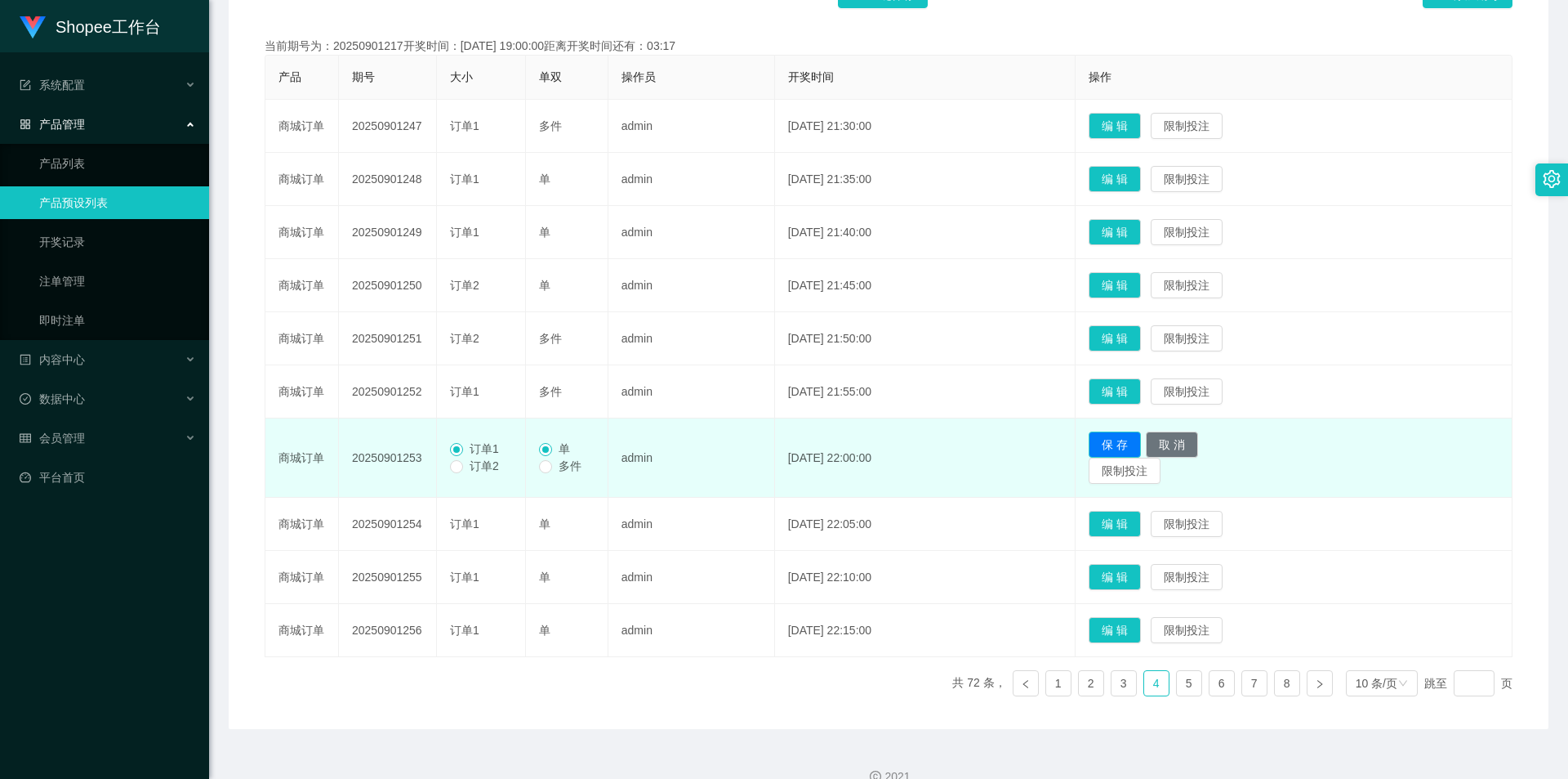
click at [1137, 445] on button "保 存" at bounding box center [1115, 444] width 52 height 26
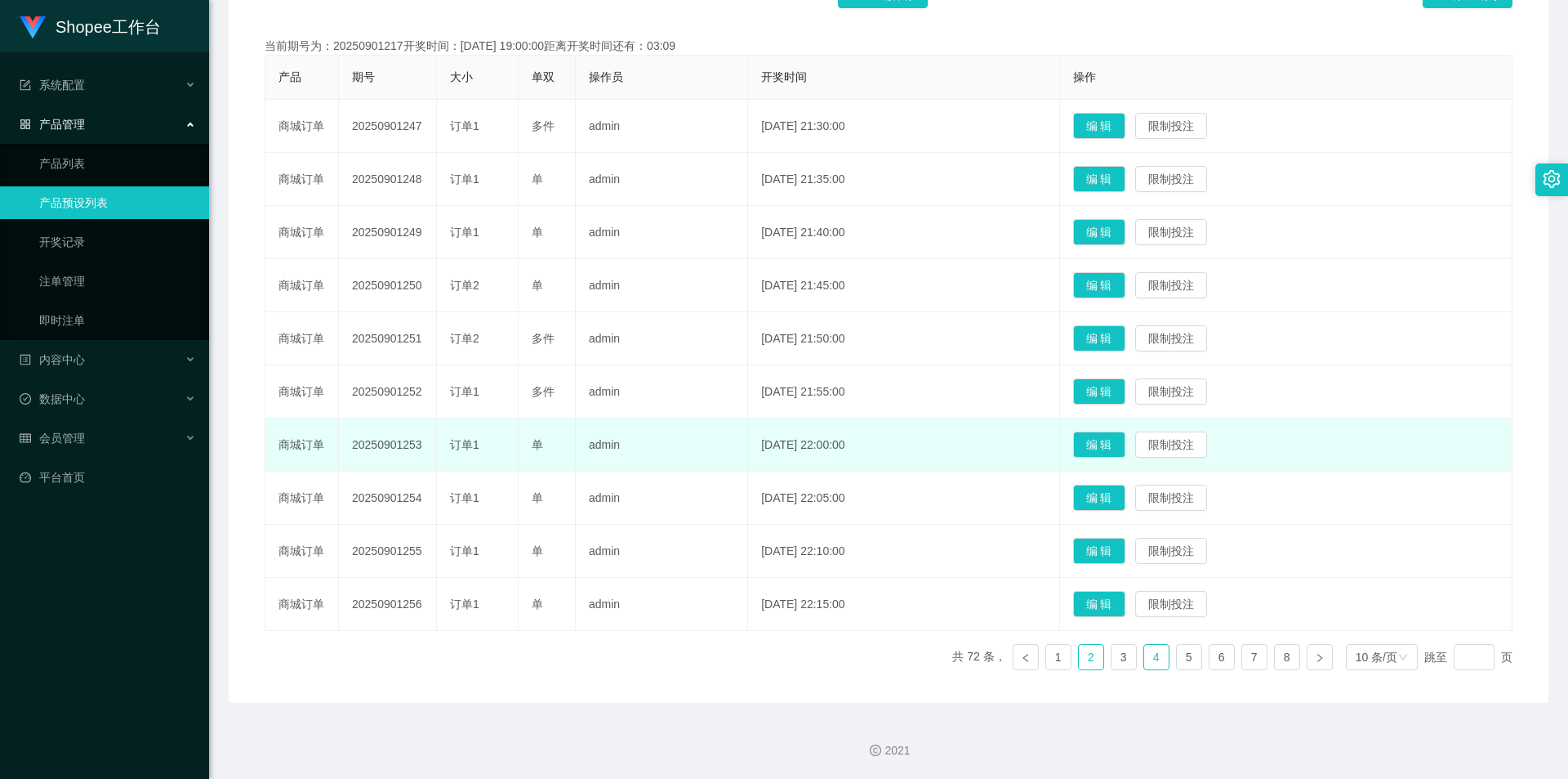
click at [1083, 659] on link "2" at bounding box center [1091, 657] width 24 height 24
click at [1115, 652] on link "3" at bounding box center [1124, 657] width 24 height 24
click at [1033, 656] on ul "共 72 条， 1 2 3 4 5 6 7 8 10 条/页 跳至 页" at bounding box center [1232, 657] width 560 height 26
click at [1046, 665] on link "1" at bounding box center [1058, 657] width 24 height 24
